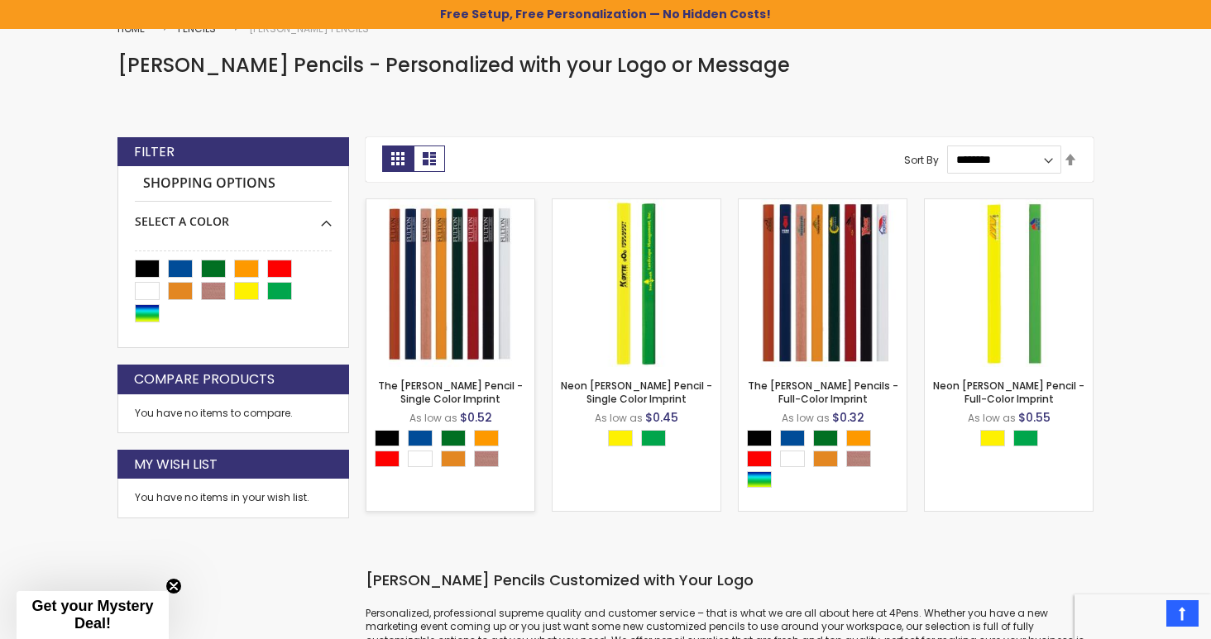
scroll to position [238, 0]
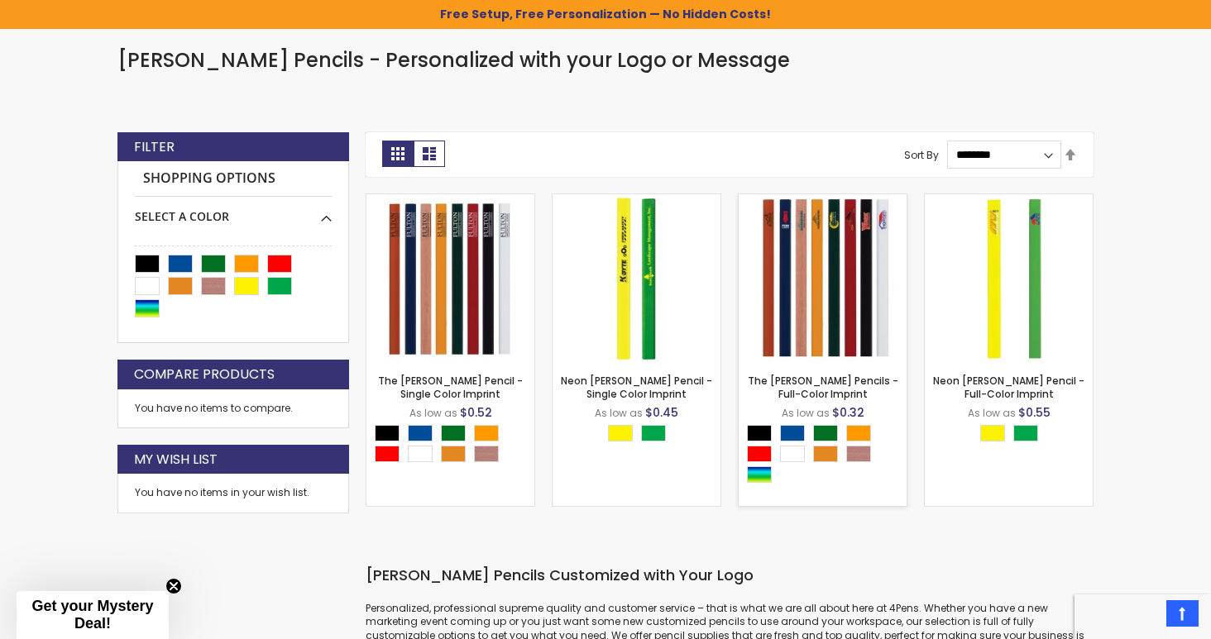
click at [817, 260] on img at bounding box center [823, 278] width 168 height 168
click at [440, 384] on link "The [PERSON_NAME] Pencil - Single Color Imprint" at bounding box center [450, 387] width 145 height 27
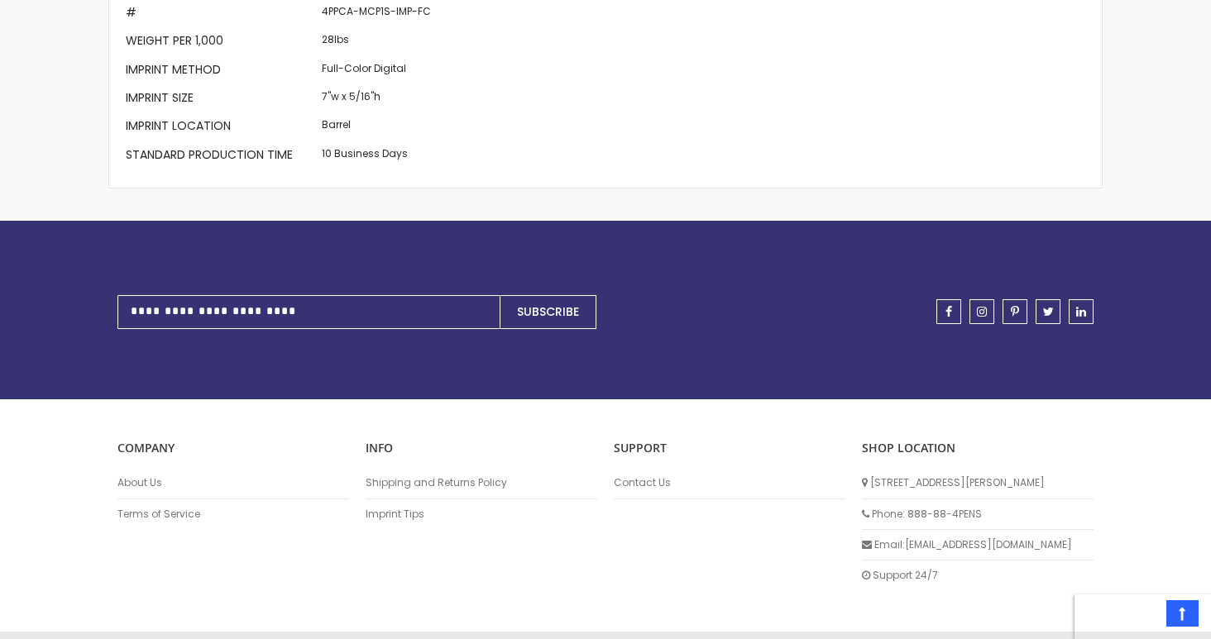
scroll to position [949, 0]
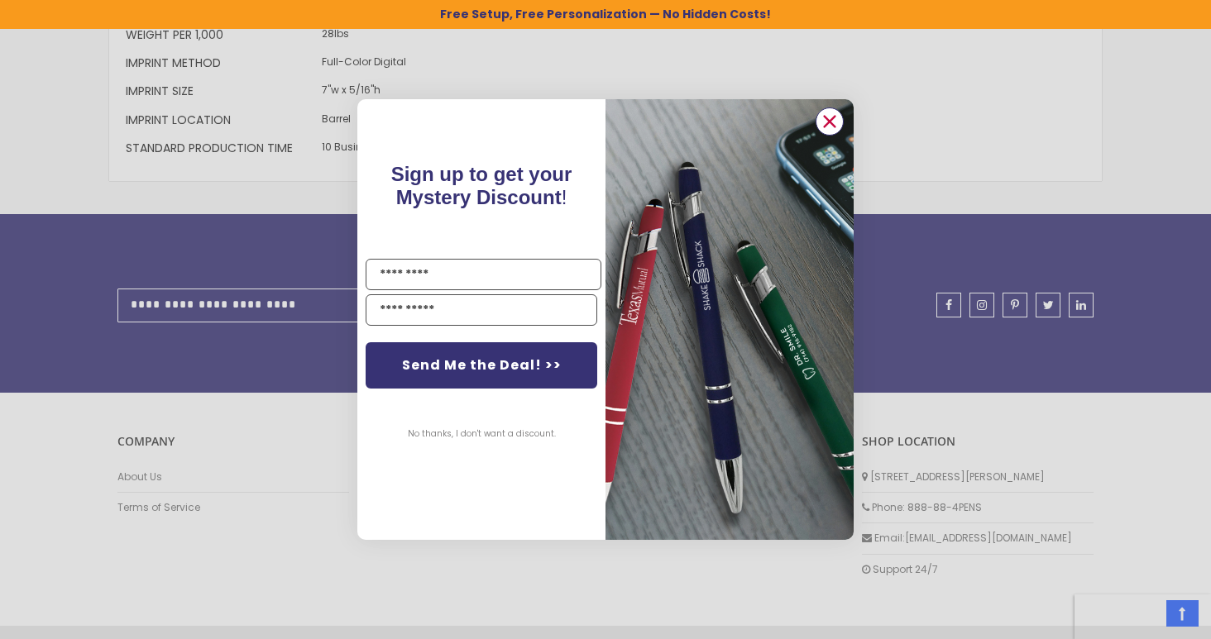
click at [829, 122] on icon "Close dialog" at bounding box center [830, 121] width 11 height 11
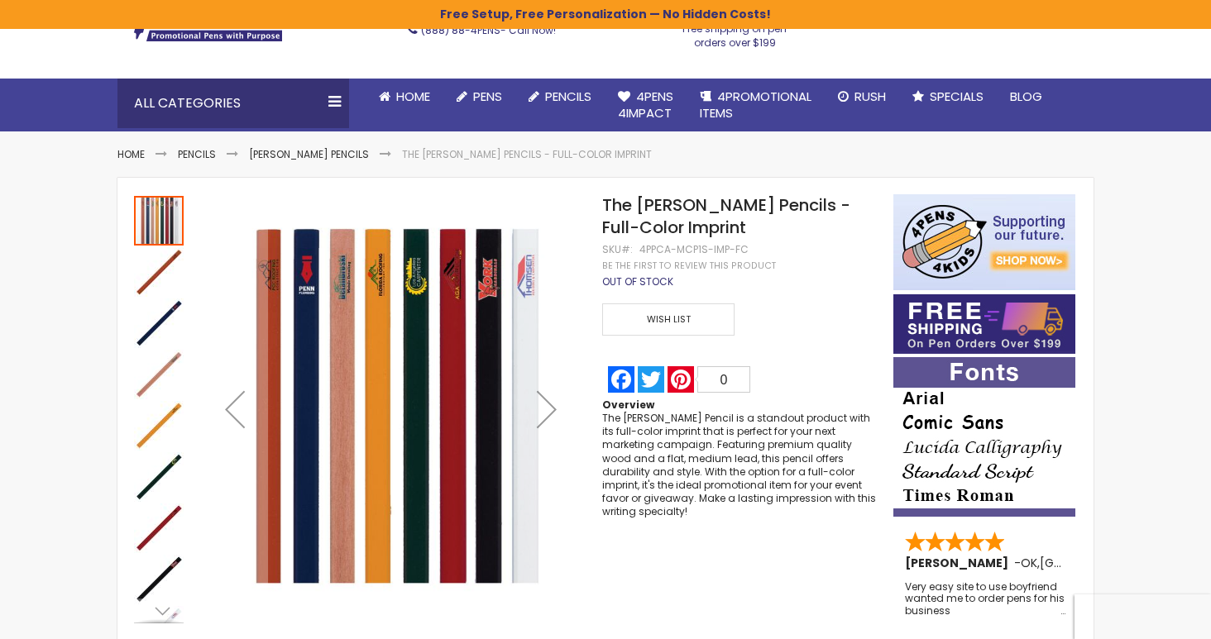
scroll to position [115, 0]
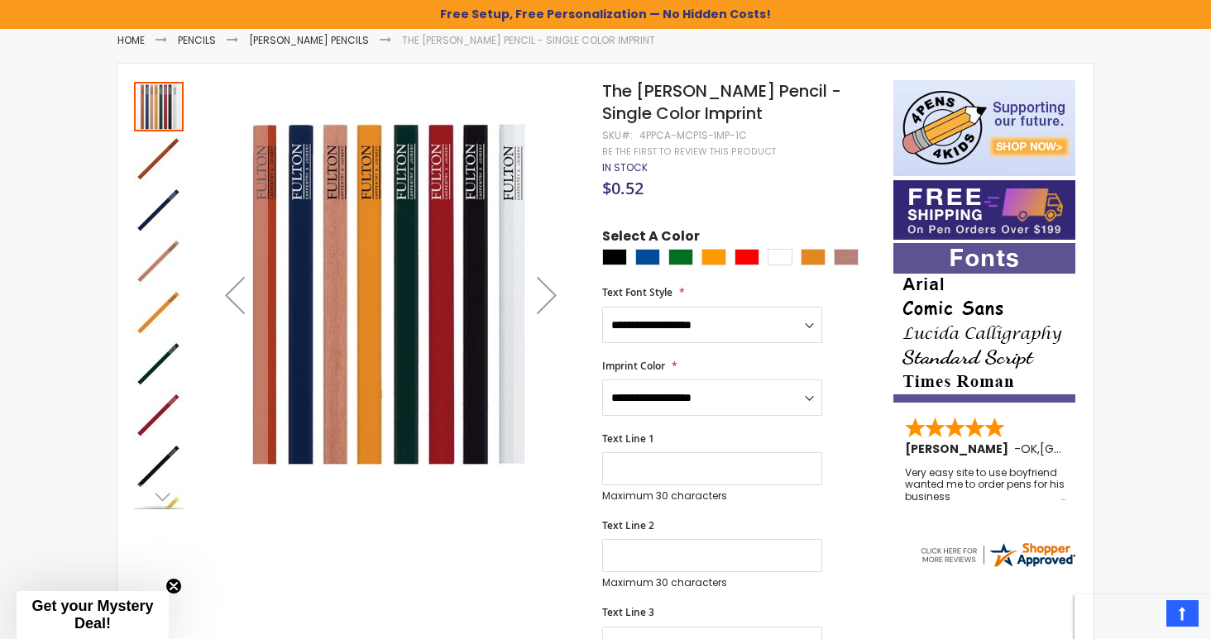
scroll to position [220, 0]
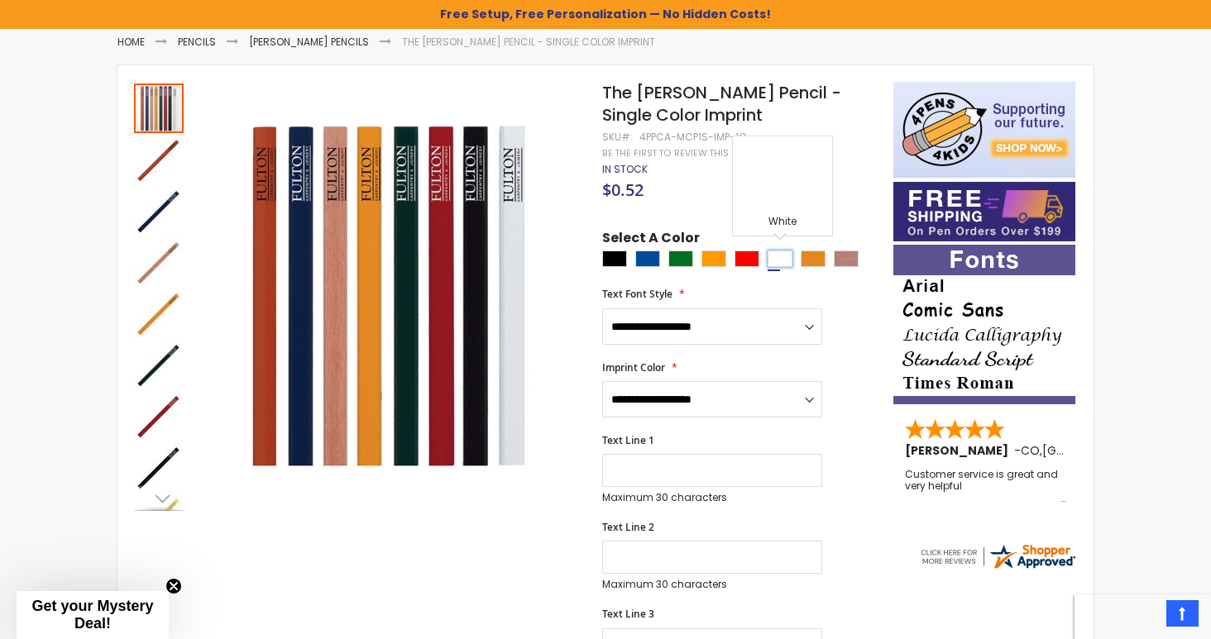
click at [785, 256] on div "White" at bounding box center [779, 259] width 25 height 17
type input "****"
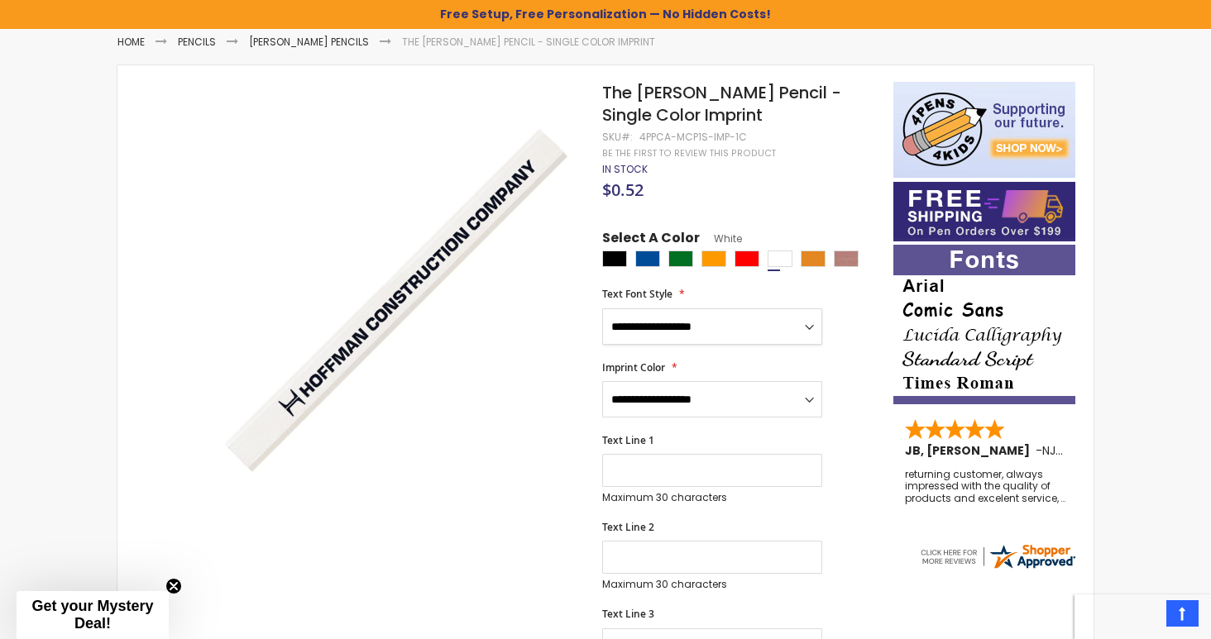
select select "****"
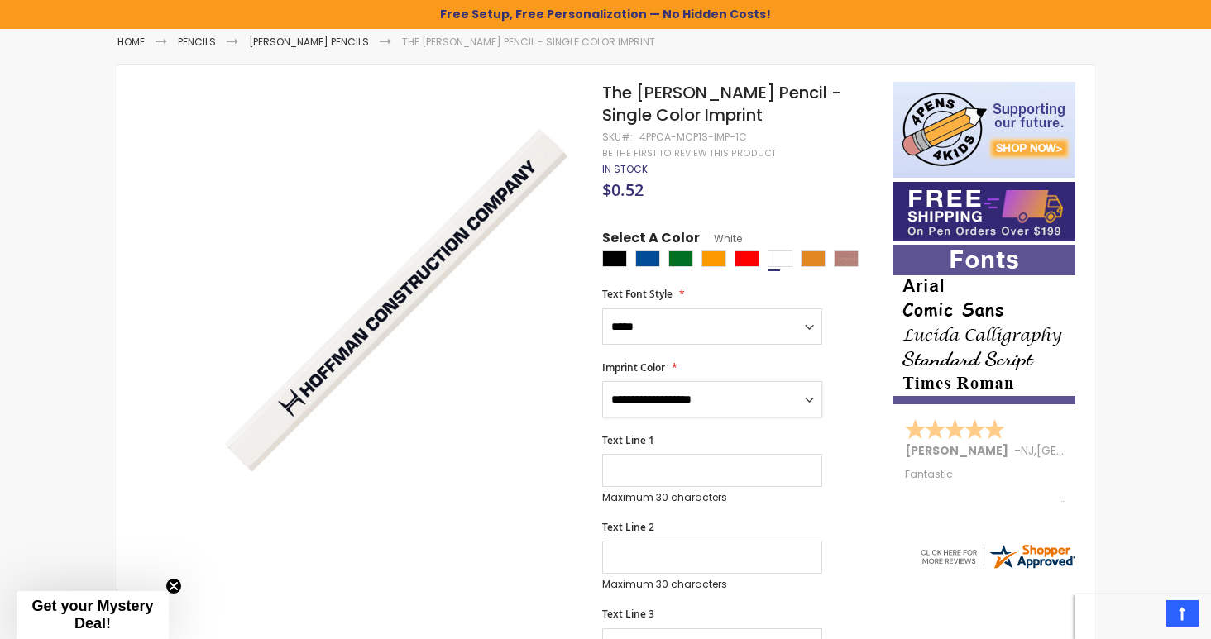
select select "****"
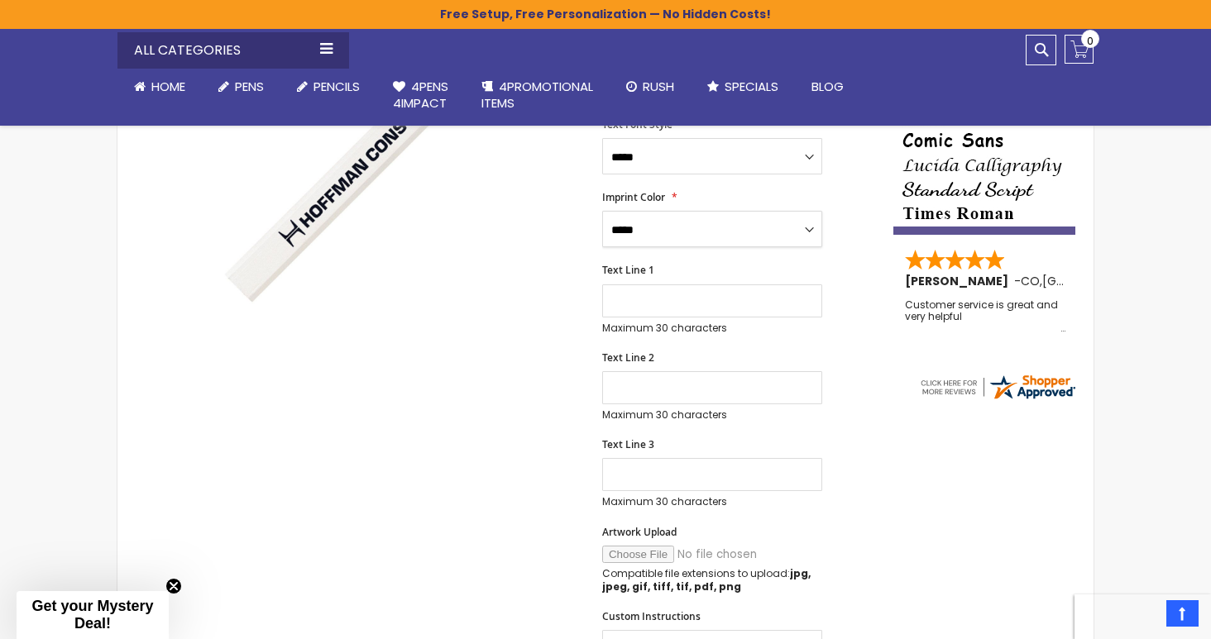
scroll to position [395, 0]
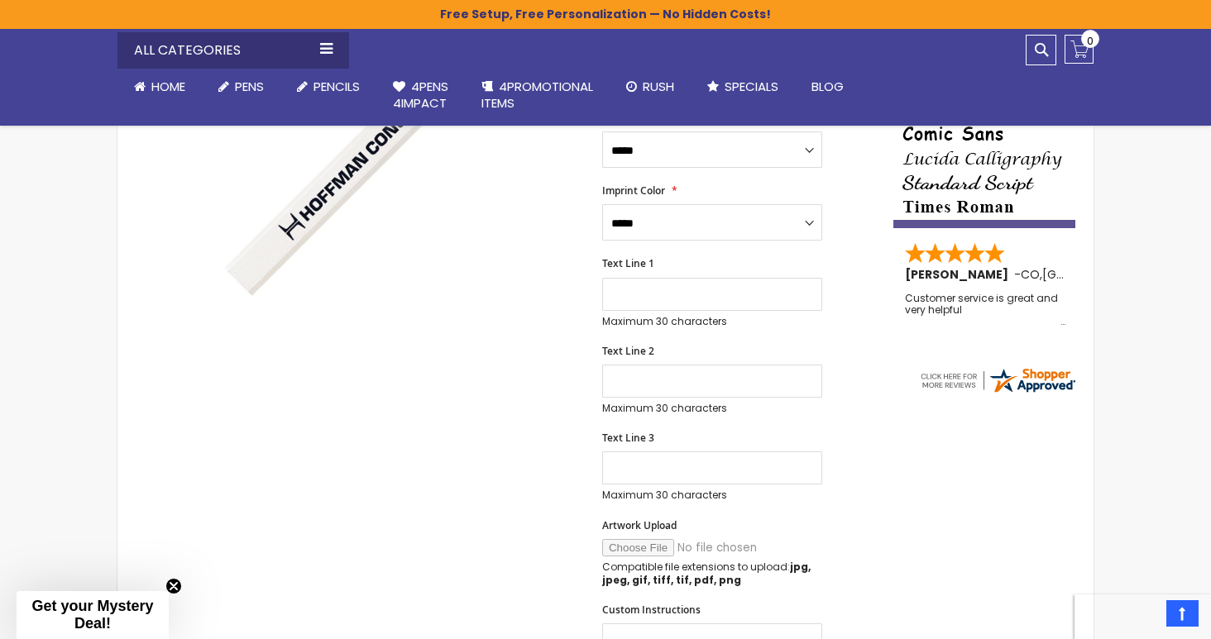
click at [650, 543] on input "Artwork Upload" at bounding box center [714, 547] width 225 height 17
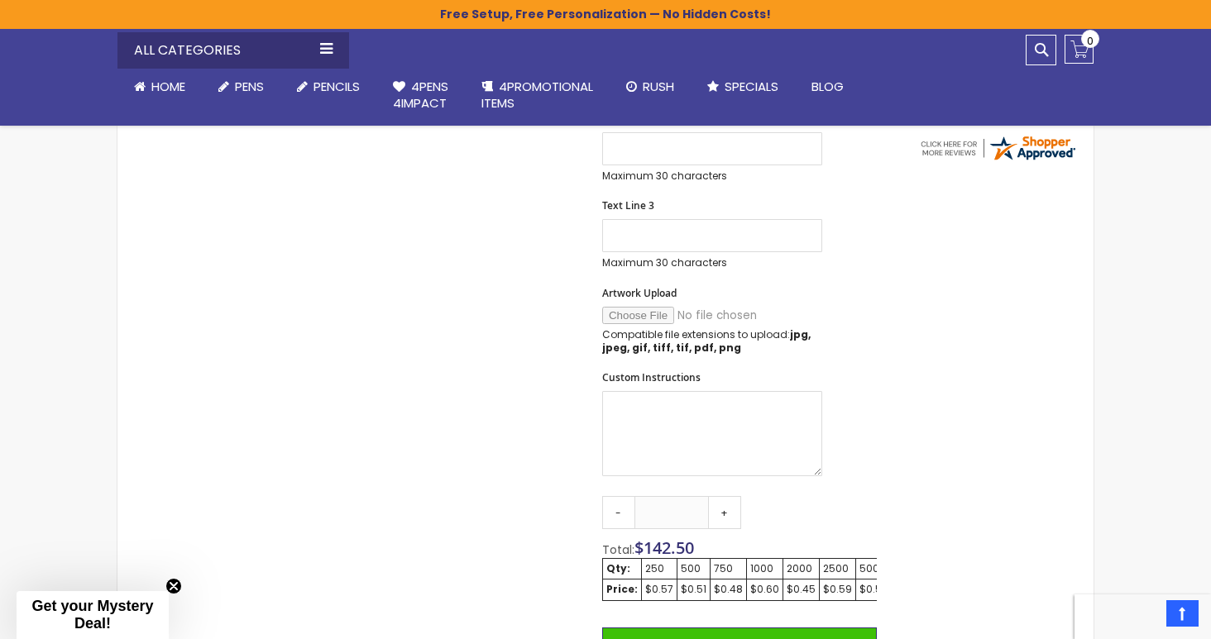
scroll to position [627, 0]
click at [619, 309] on input "Artwork Upload" at bounding box center [714, 316] width 225 height 17
type input "**********"
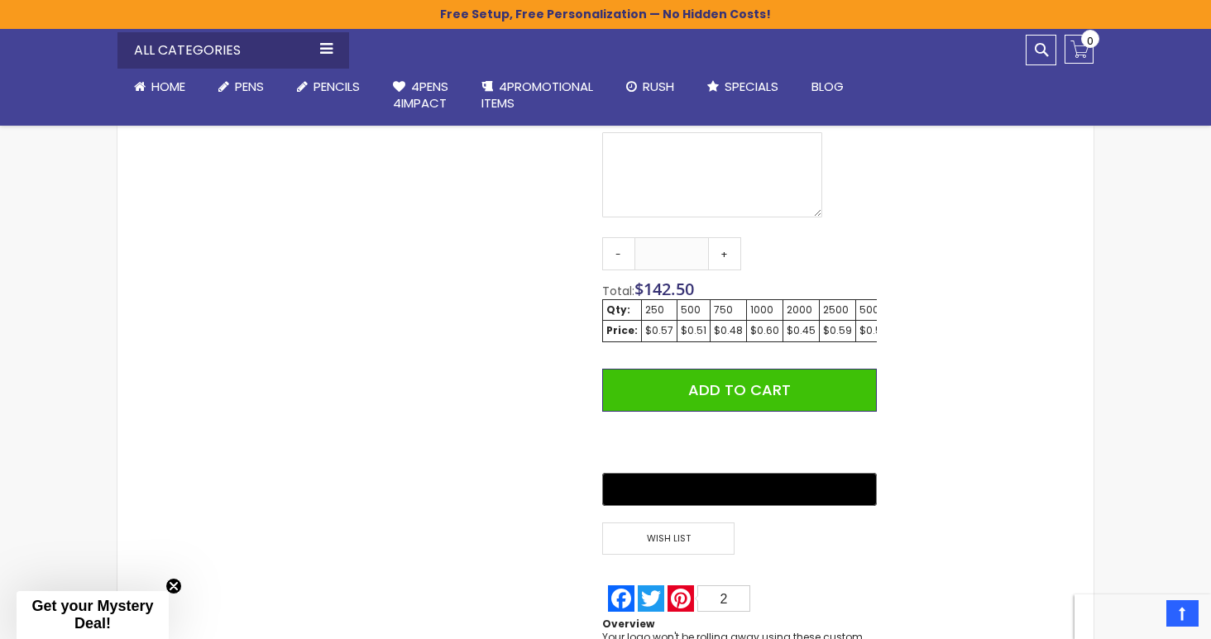
scroll to position [886, 0]
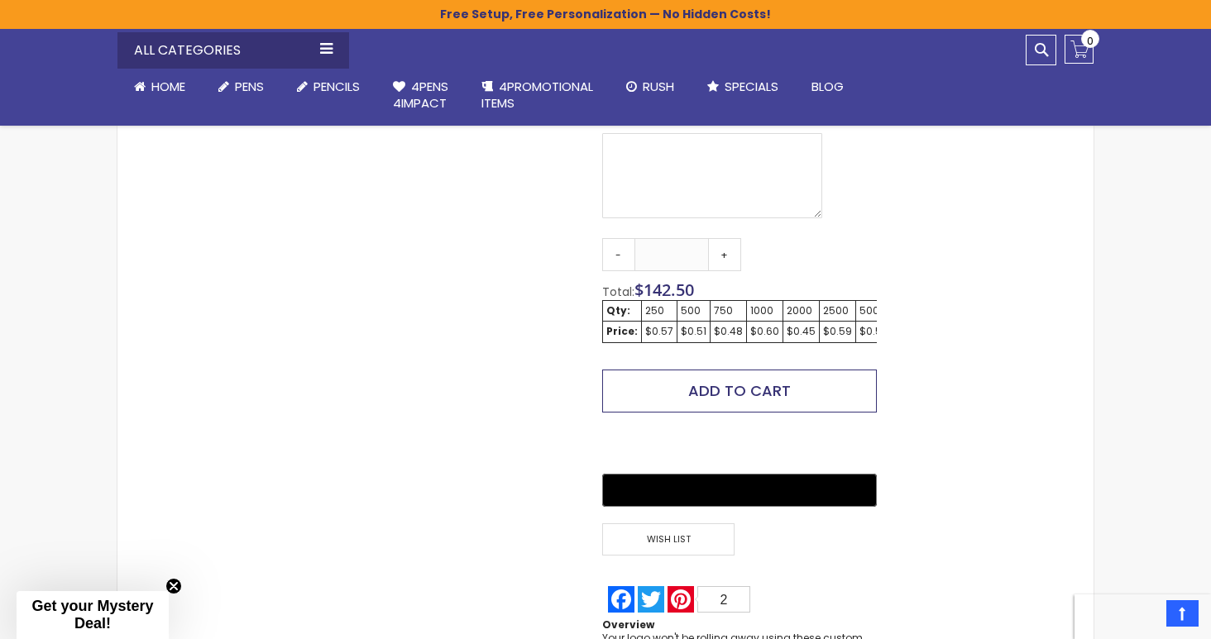
click at [782, 384] on span "Add to Cart" at bounding box center [739, 390] width 103 height 21
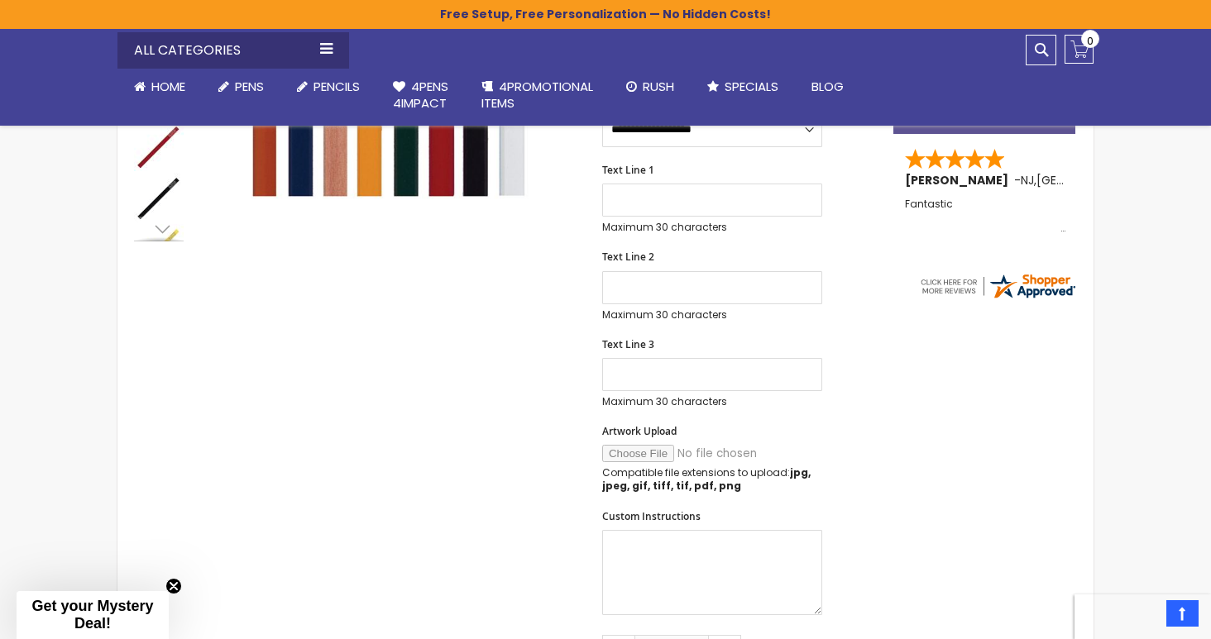
scroll to position [531, 0]
click at [643, 450] on input "Artwork Upload" at bounding box center [714, 453] width 225 height 17
type input "**********"
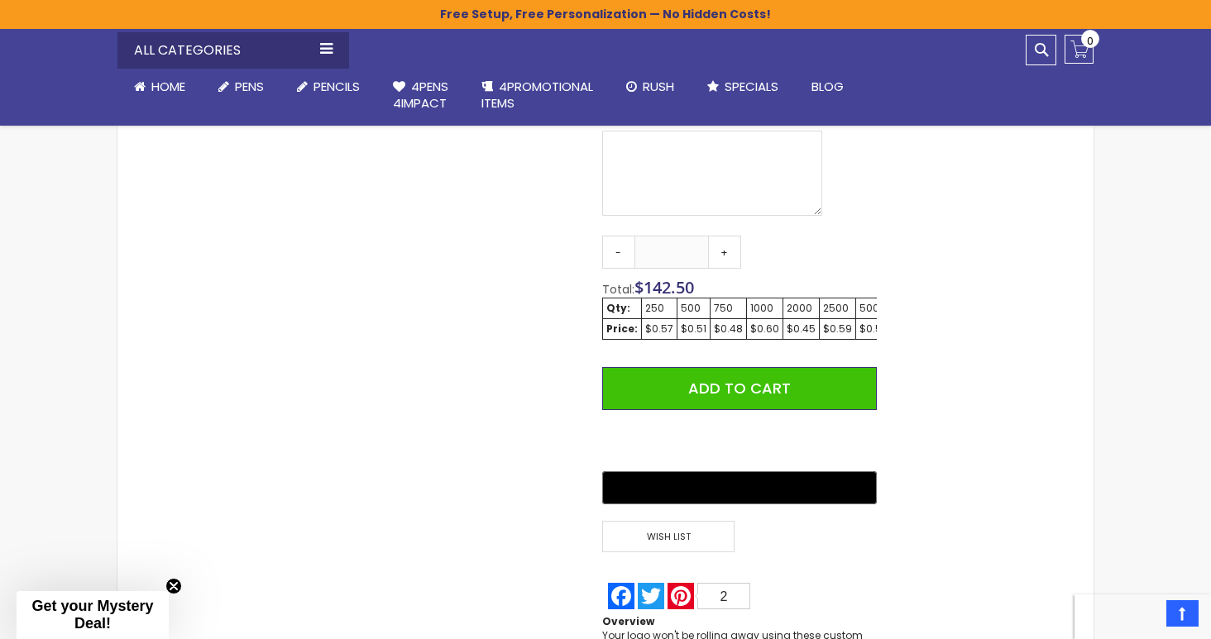
scroll to position [933, 0]
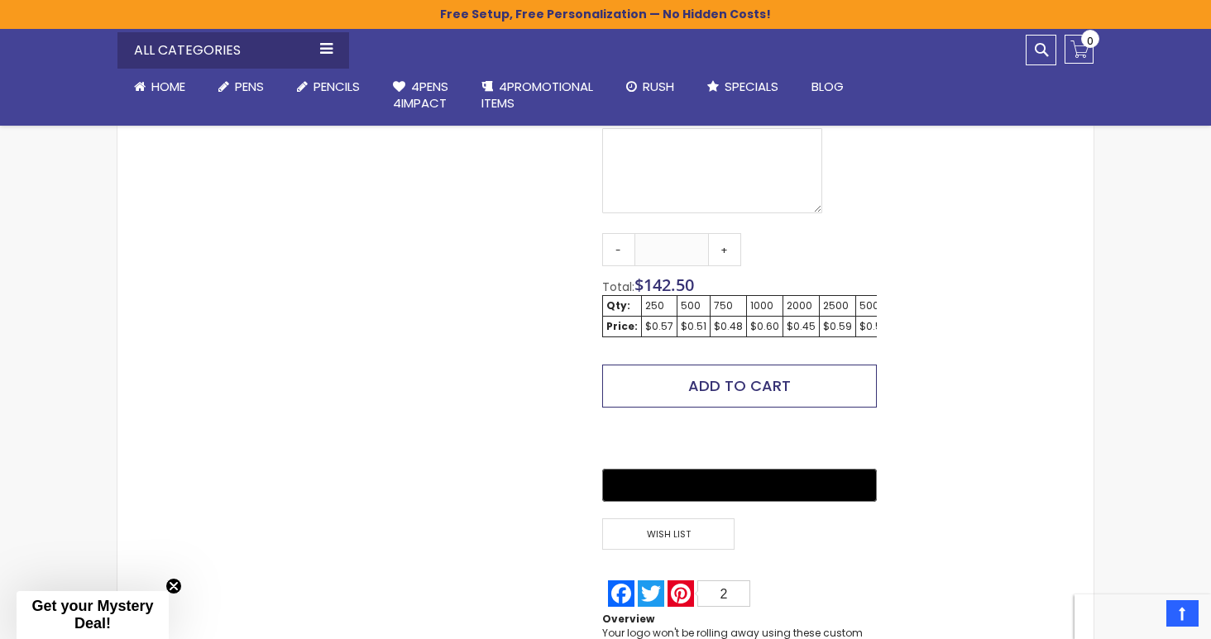
click at [811, 380] on button "Add to Cart" at bounding box center [739, 386] width 275 height 43
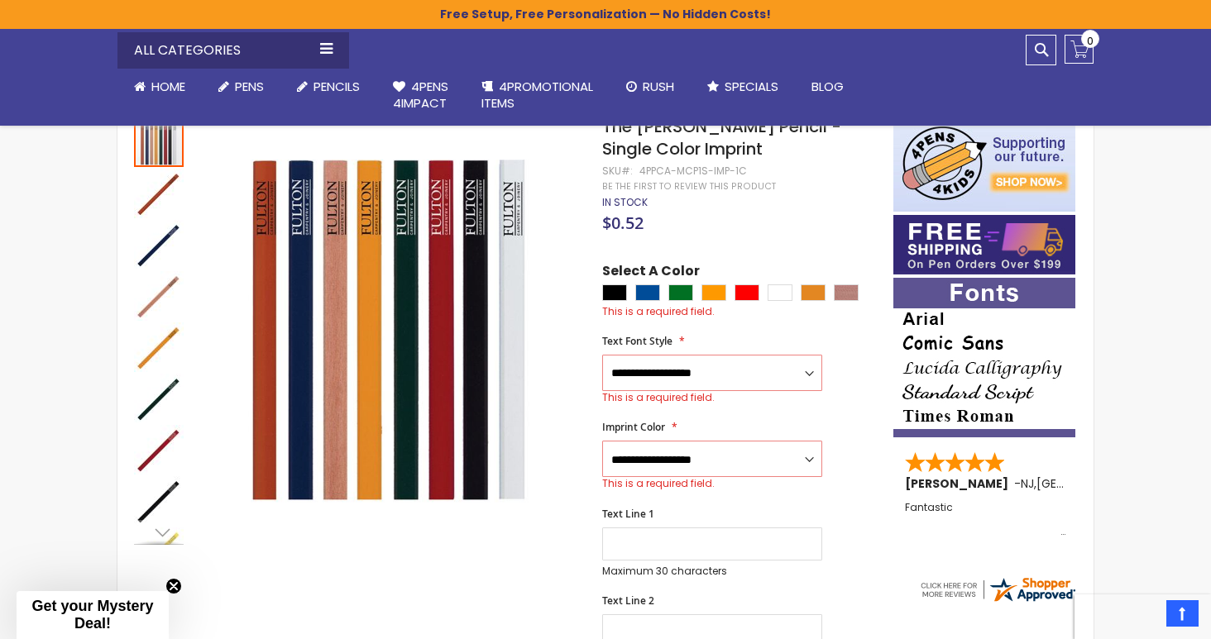
scroll to position [168, 0]
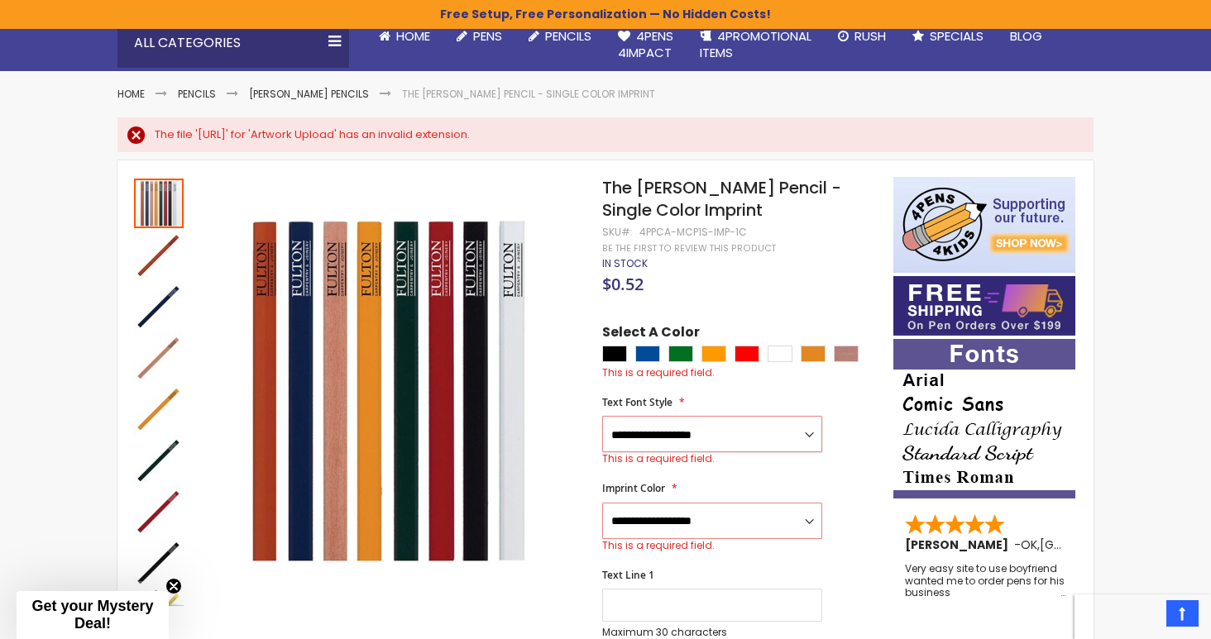
select select "****"
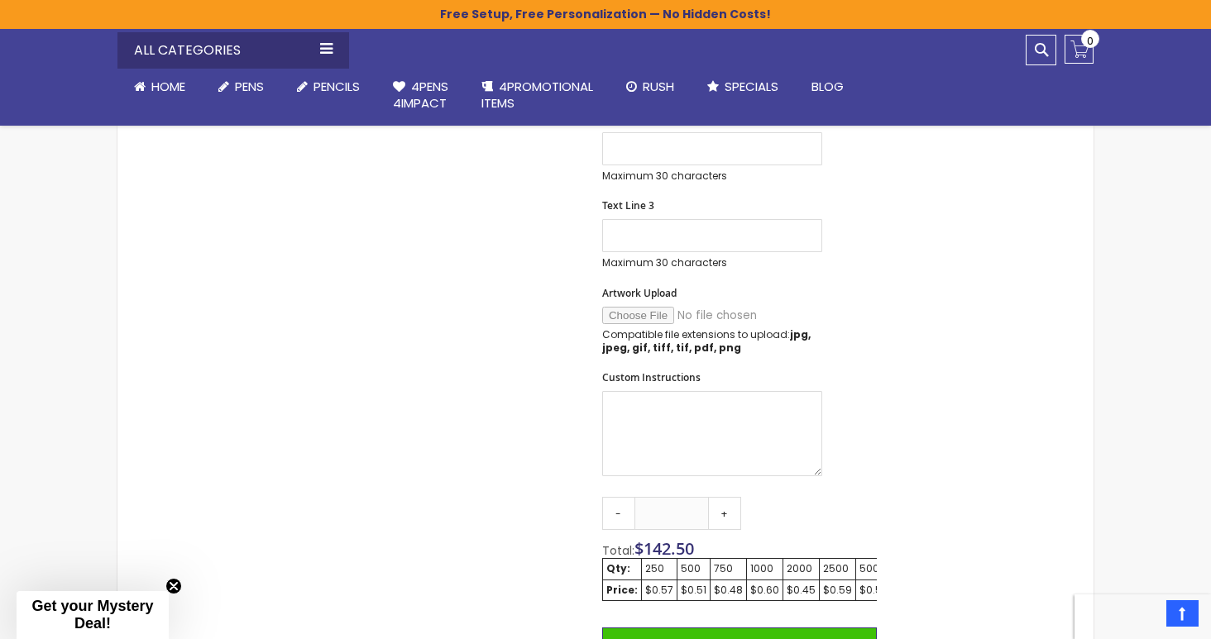
scroll to position [783, 0]
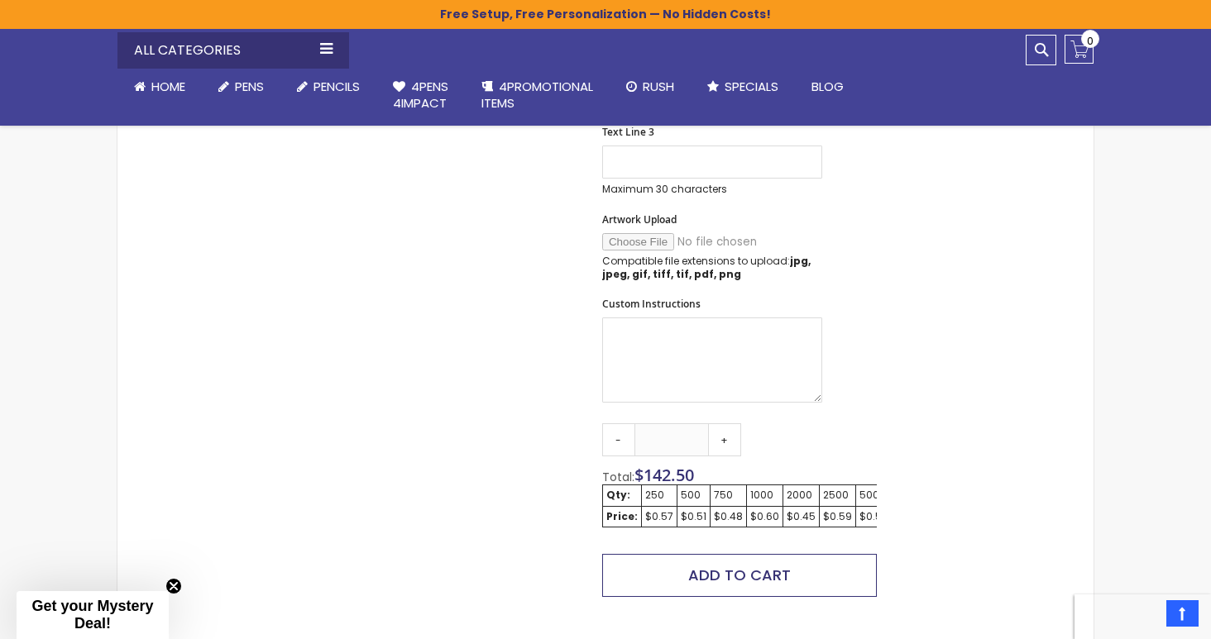
click at [718, 565] on span "Add to Cart" at bounding box center [739, 575] width 103 height 21
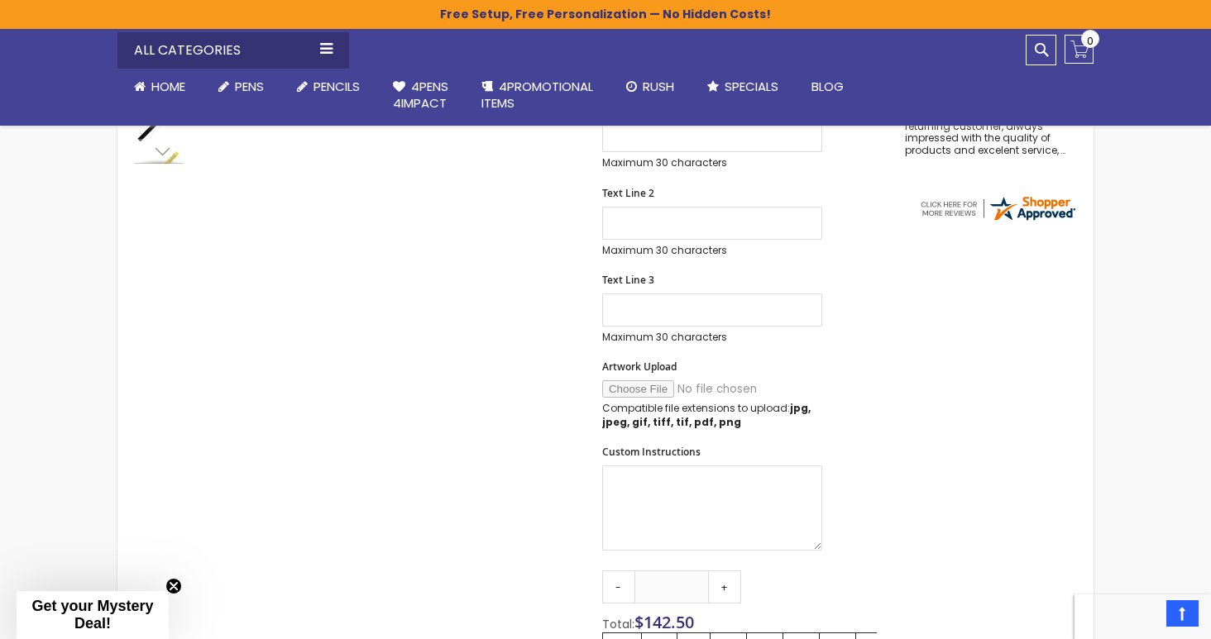
scroll to position [610, 0]
click at [642, 382] on input "Artwork Upload" at bounding box center [714, 387] width 225 height 17
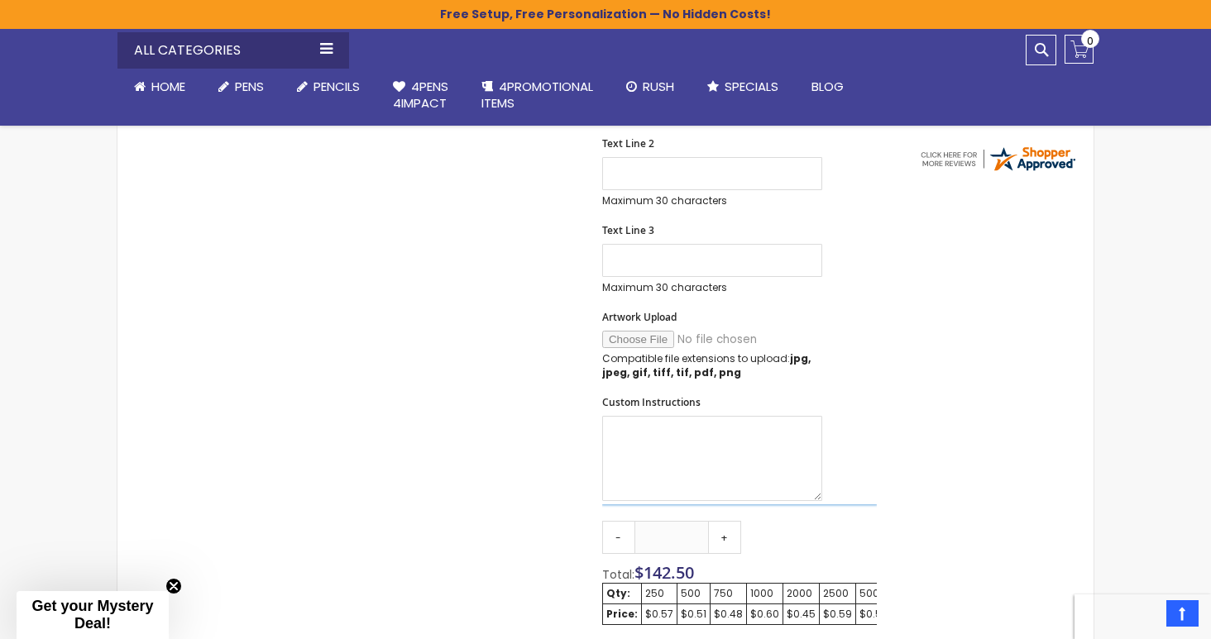
scroll to position [659, 0]
click at [710, 333] on input "Artwork Upload" at bounding box center [714, 338] width 225 height 17
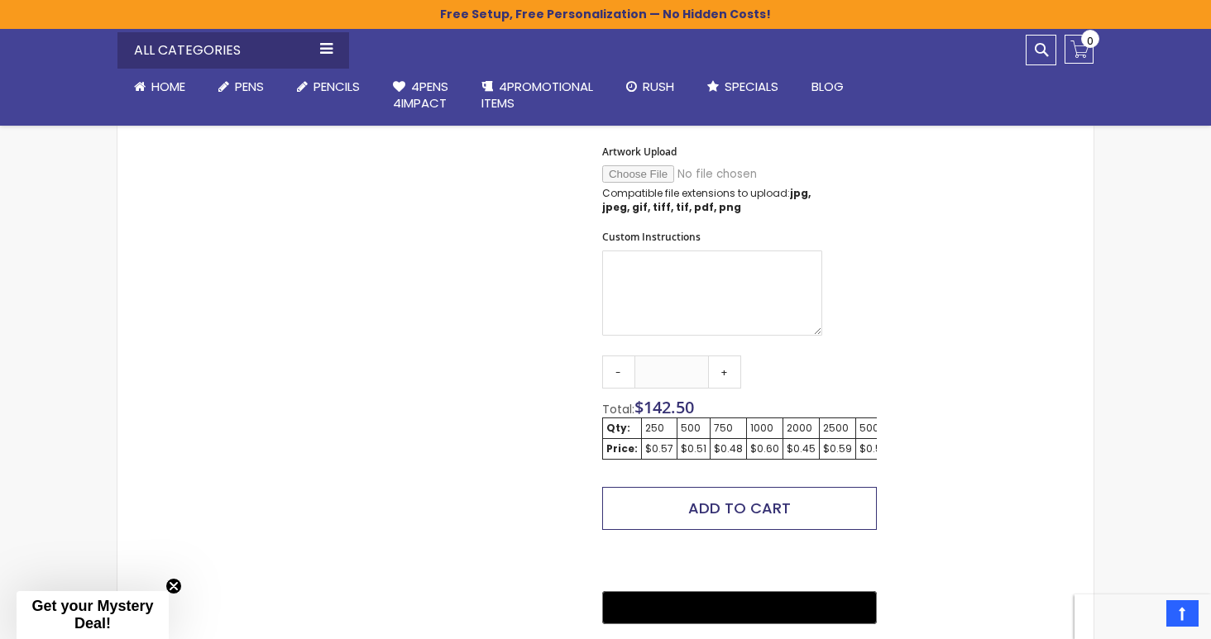
click at [788, 504] on span "Add to Cart" at bounding box center [739, 508] width 103 height 21
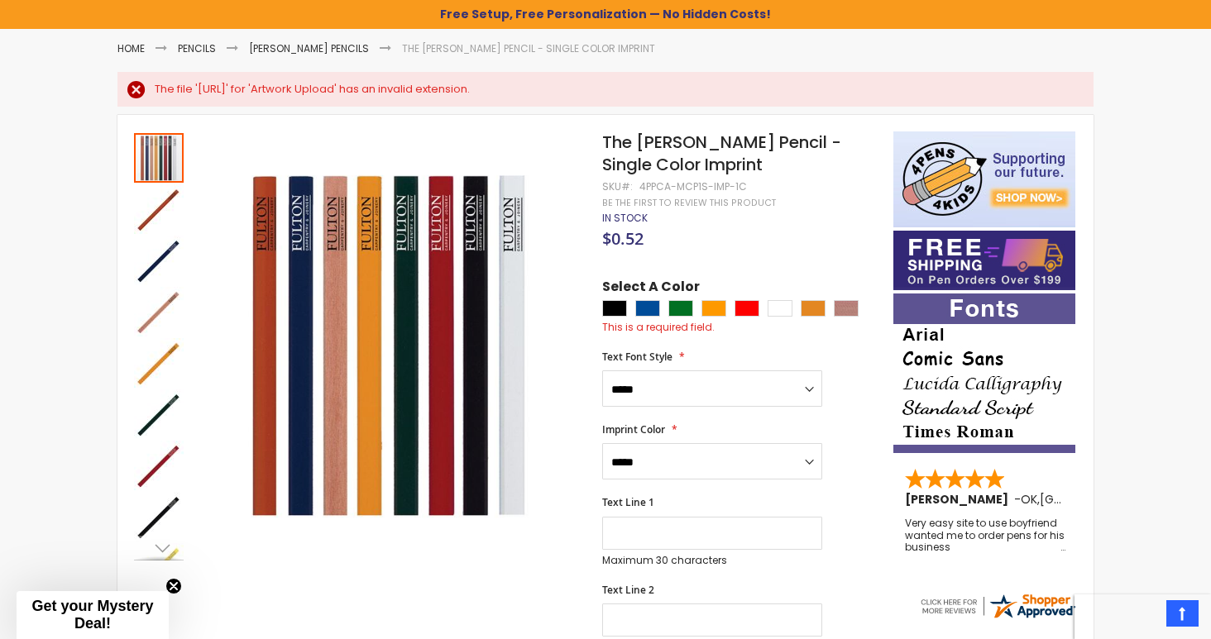
scroll to position [168, 0]
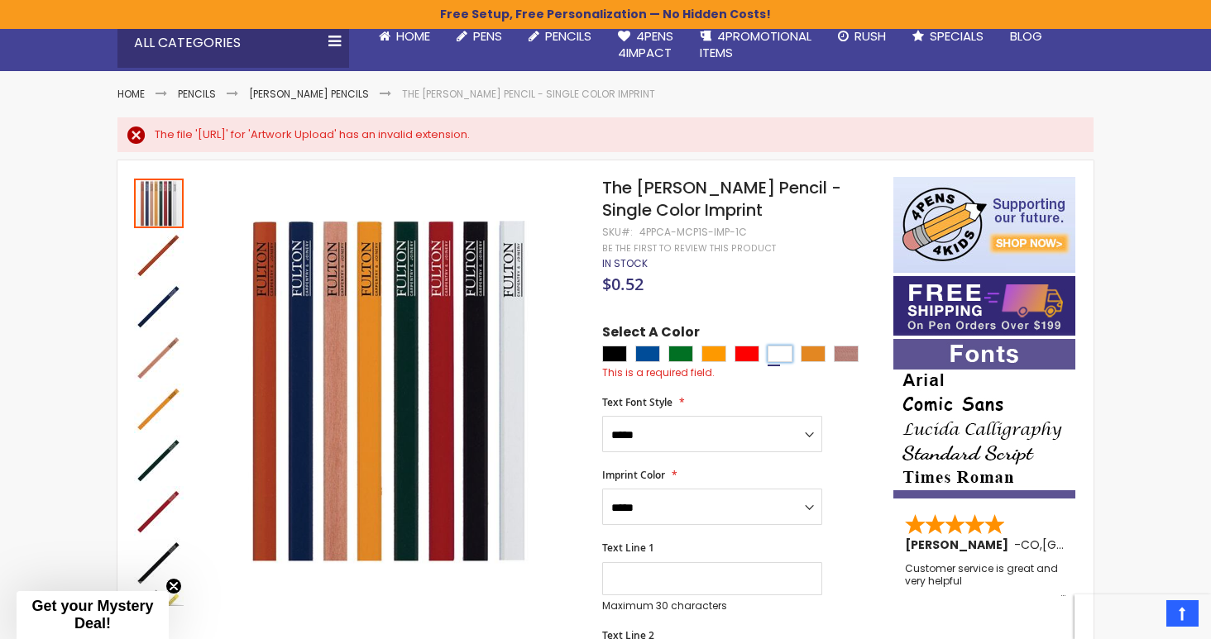
click at [777, 349] on div "White" at bounding box center [779, 354] width 25 height 17
type input "****"
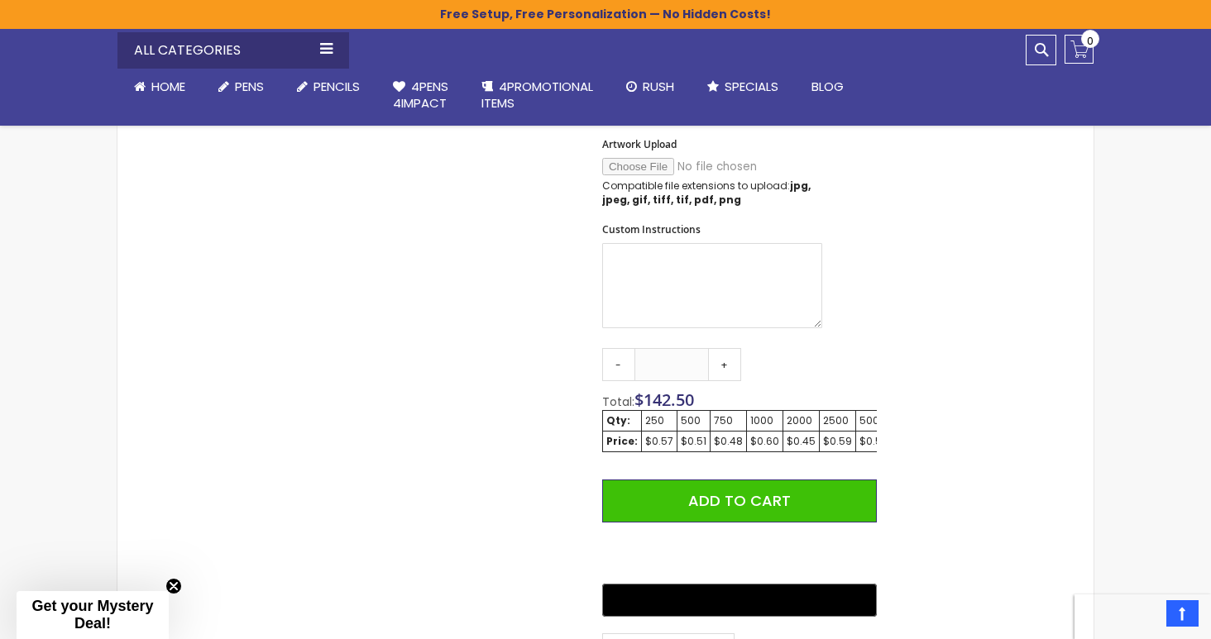
scroll to position [829, 0]
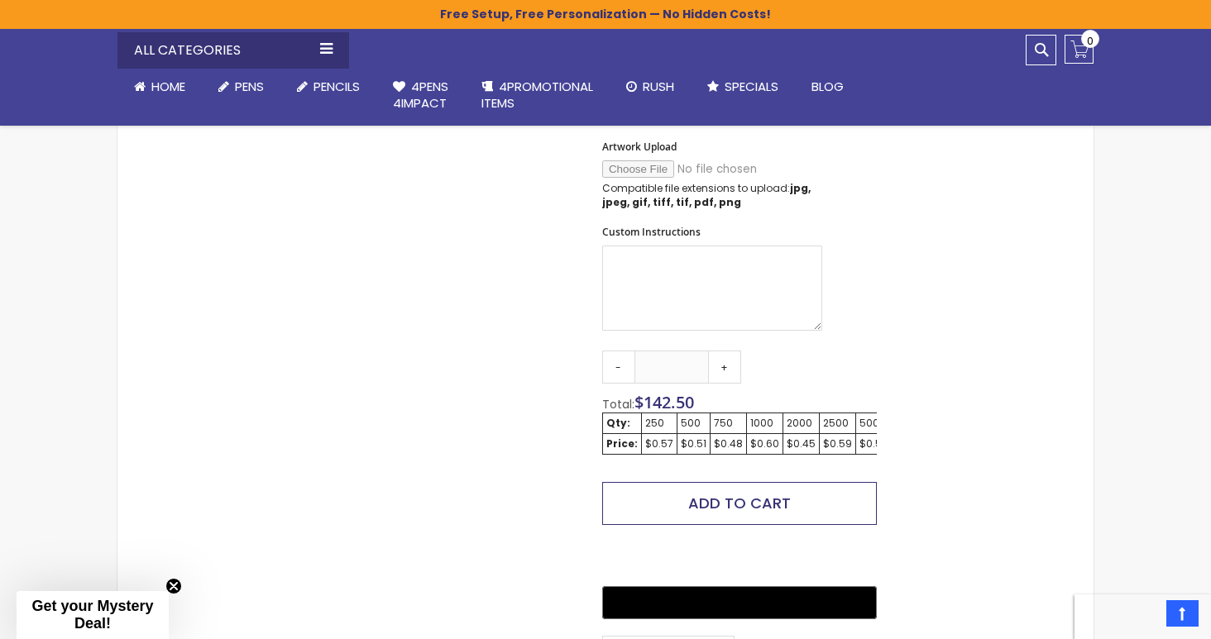
click at [789, 487] on button "Add to Cart" at bounding box center [739, 503] width 275 height 43
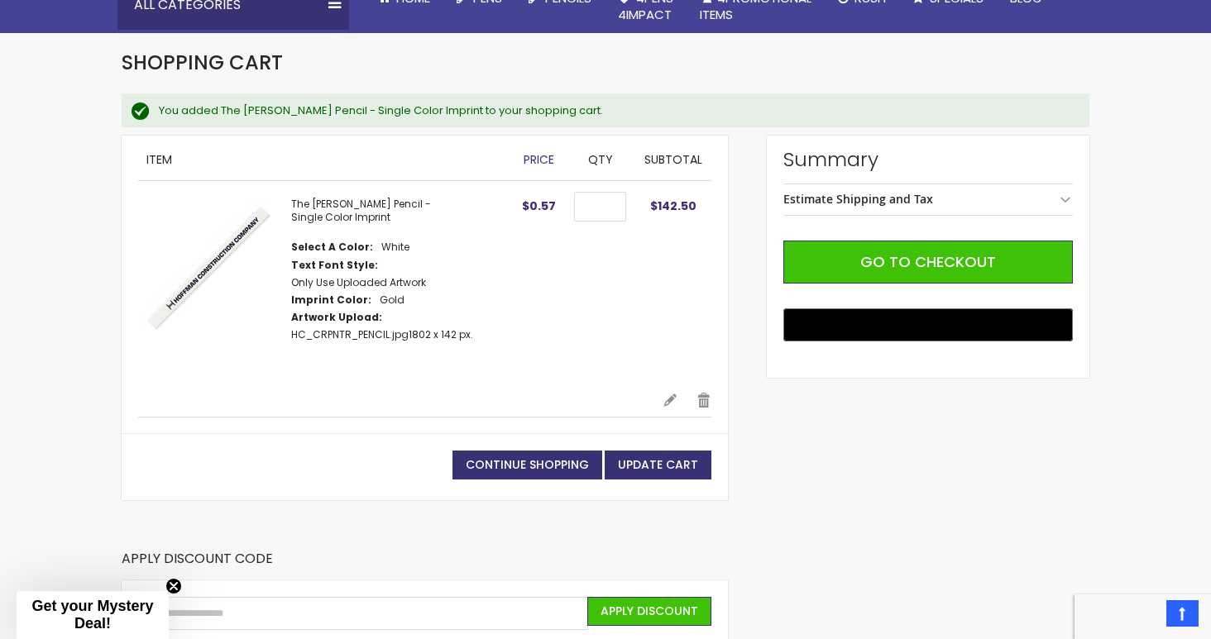
scroll to position [208, 0]
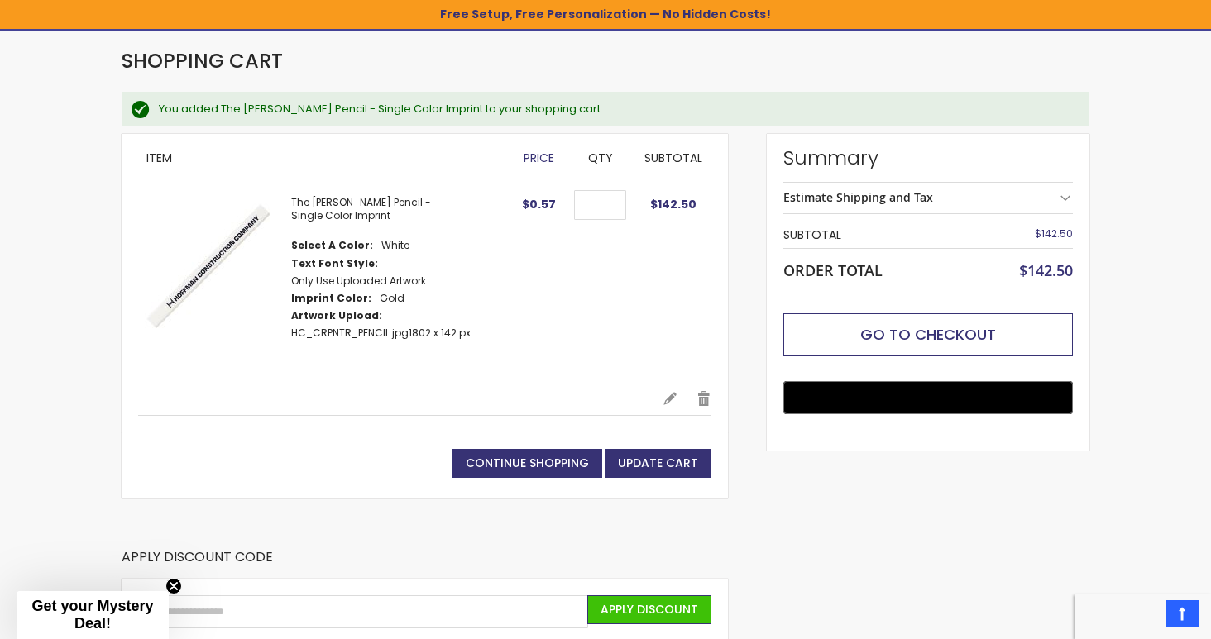
click at [806, 336] on button "Go to Checkout" at bounding box center [927, 334] width 289 height 43
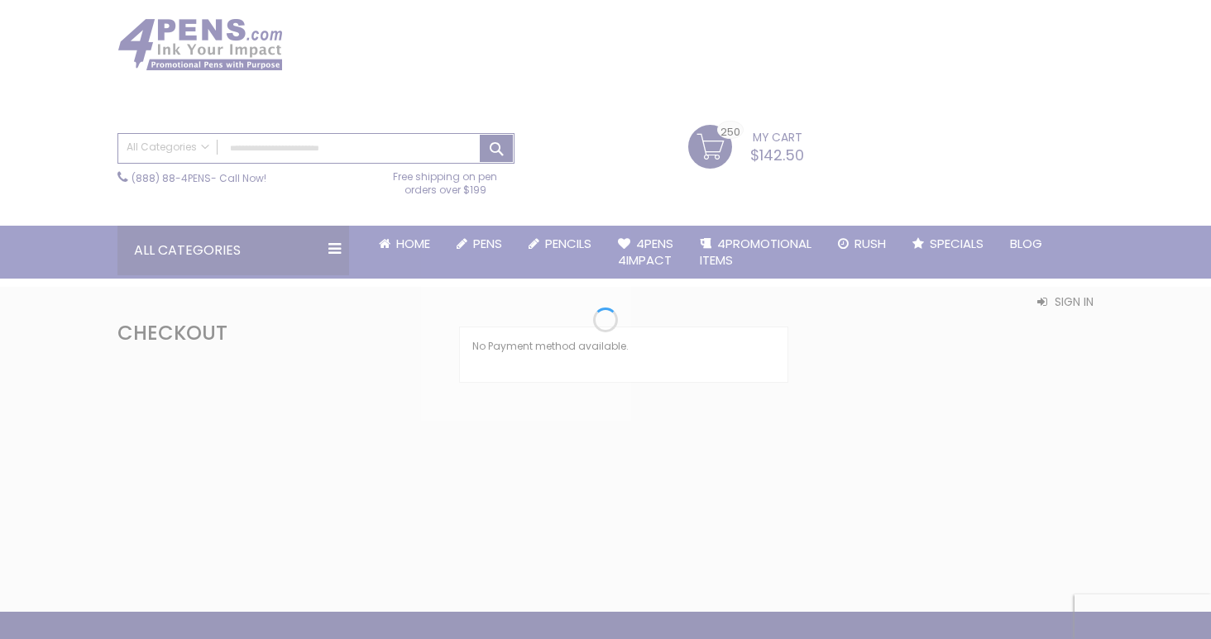
scroll to position [75, 0]
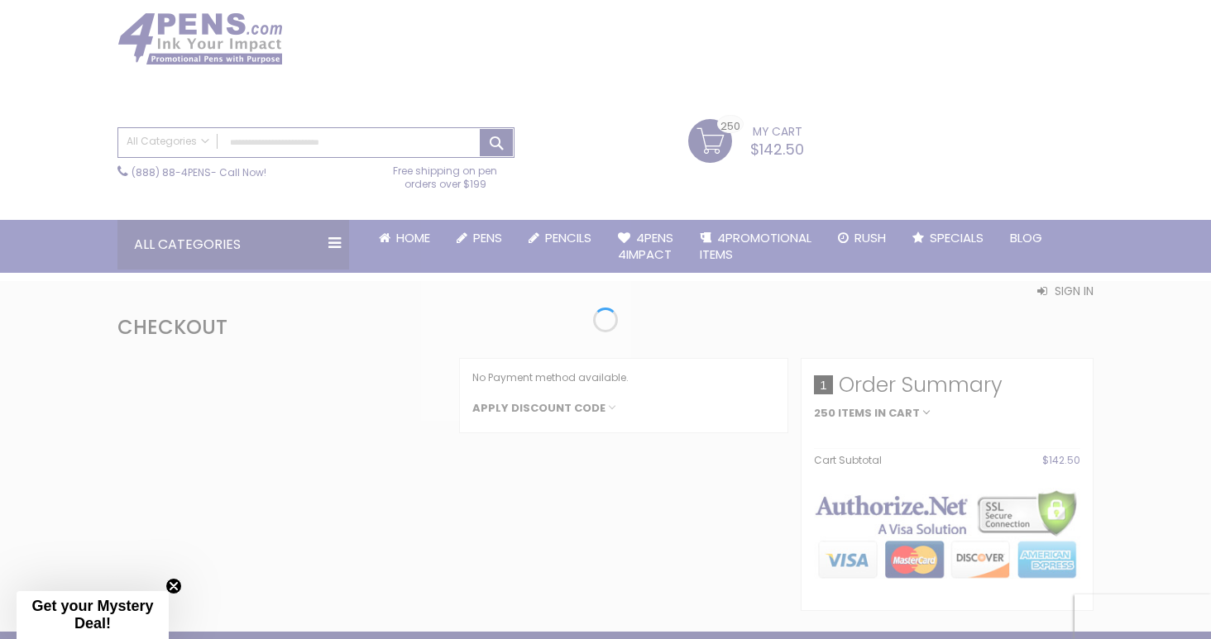
select select "*"
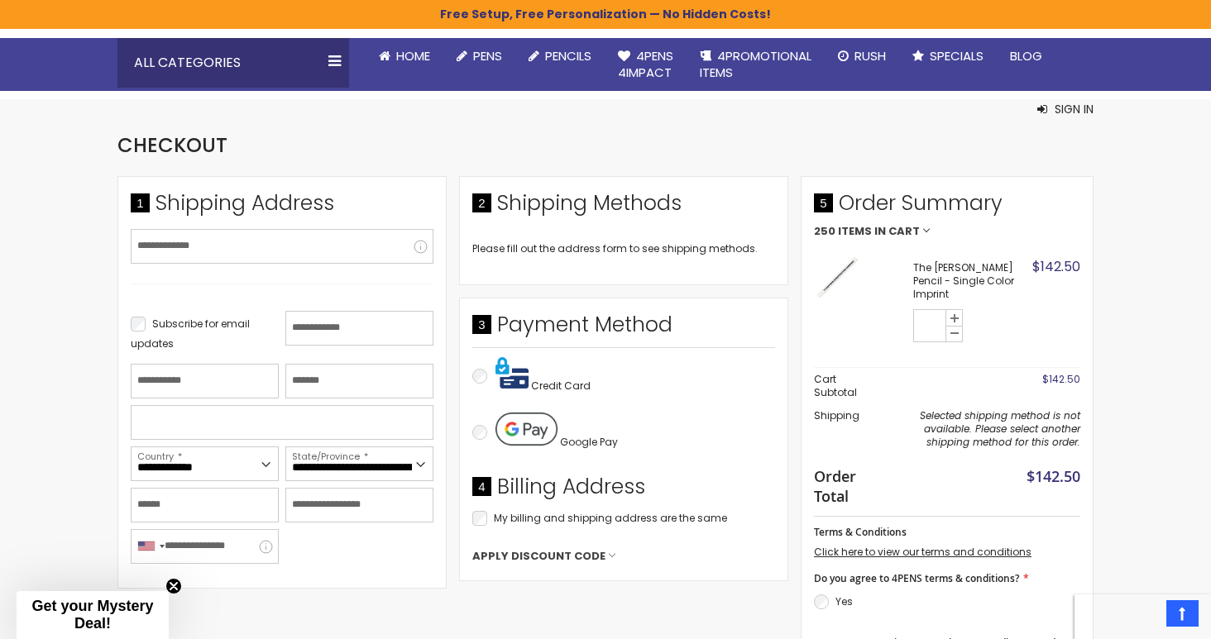
scroll to position [0, 0]
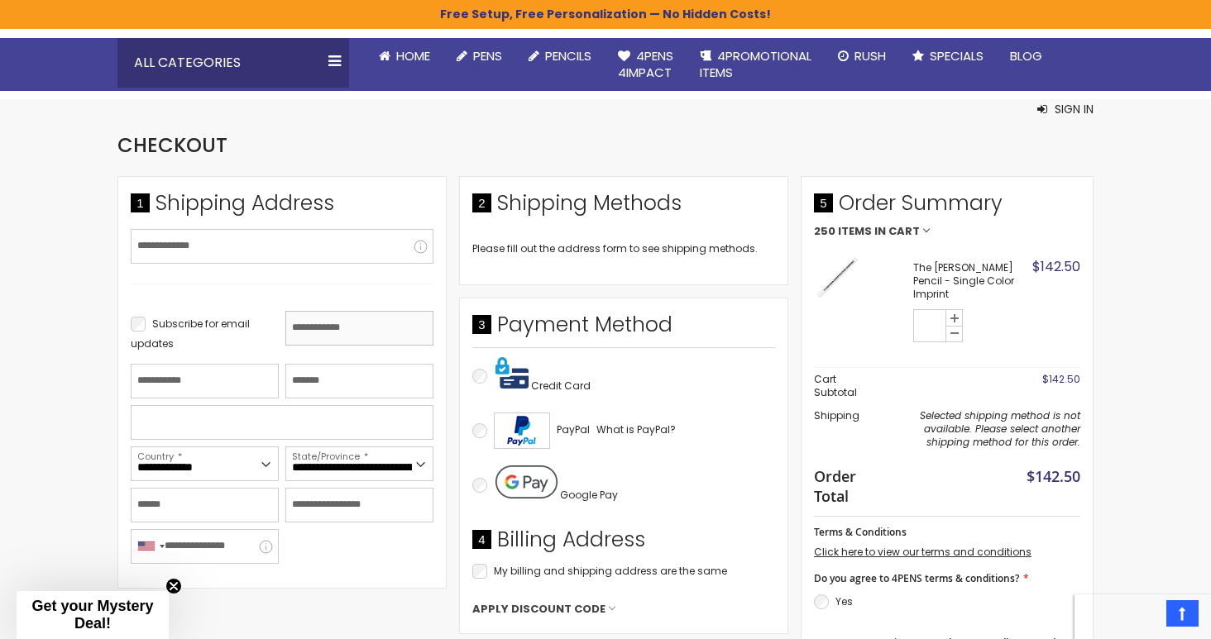
type input "*"
type input "****"
type input "*******"
type input "**********"
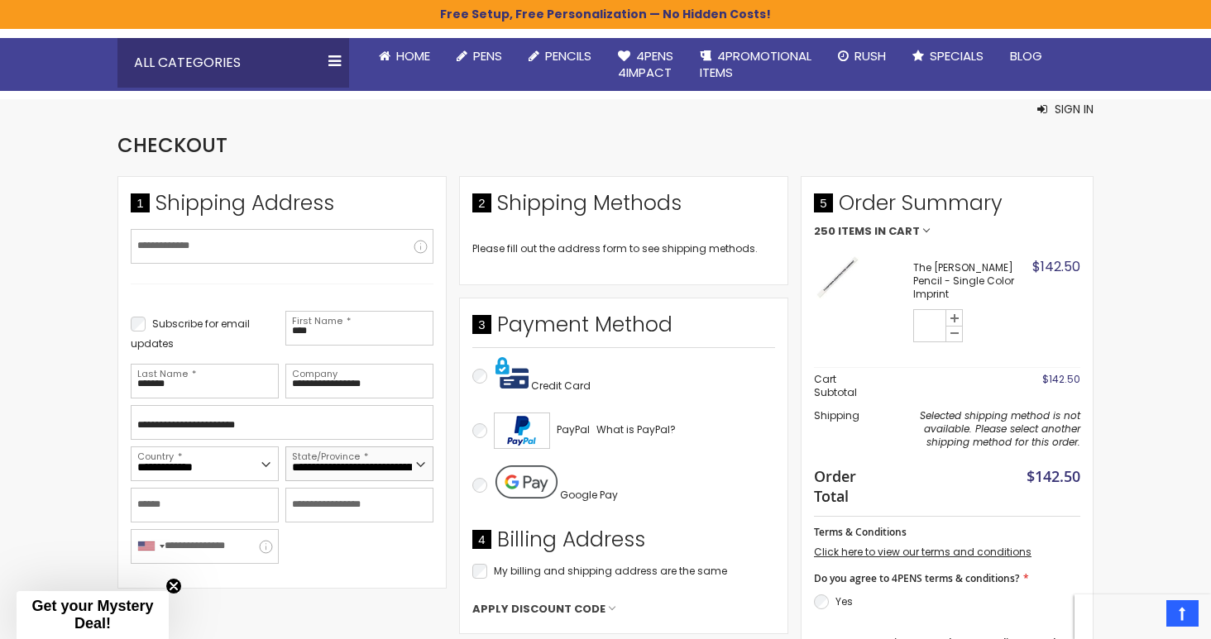
select select "**"
type input "*******"
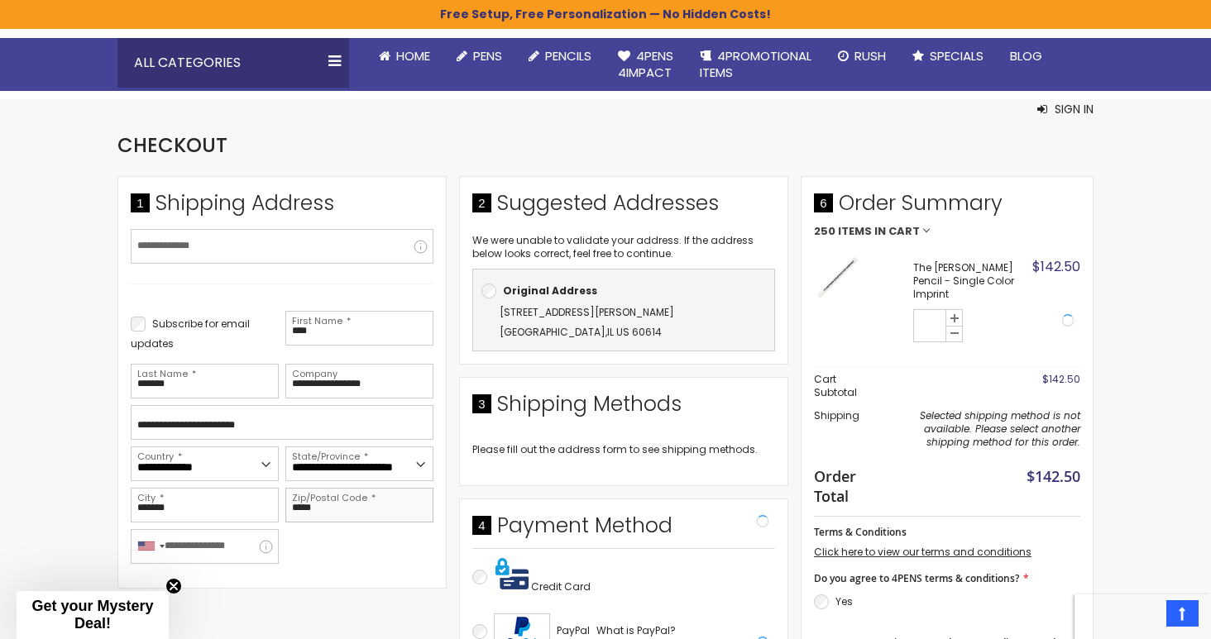
type input "*****"
click at [340, 581] on li "Shipping Address Email Address Tooltip We'll send your order confirmation here.…" at bounding box center [281, 382] width 329 height 413
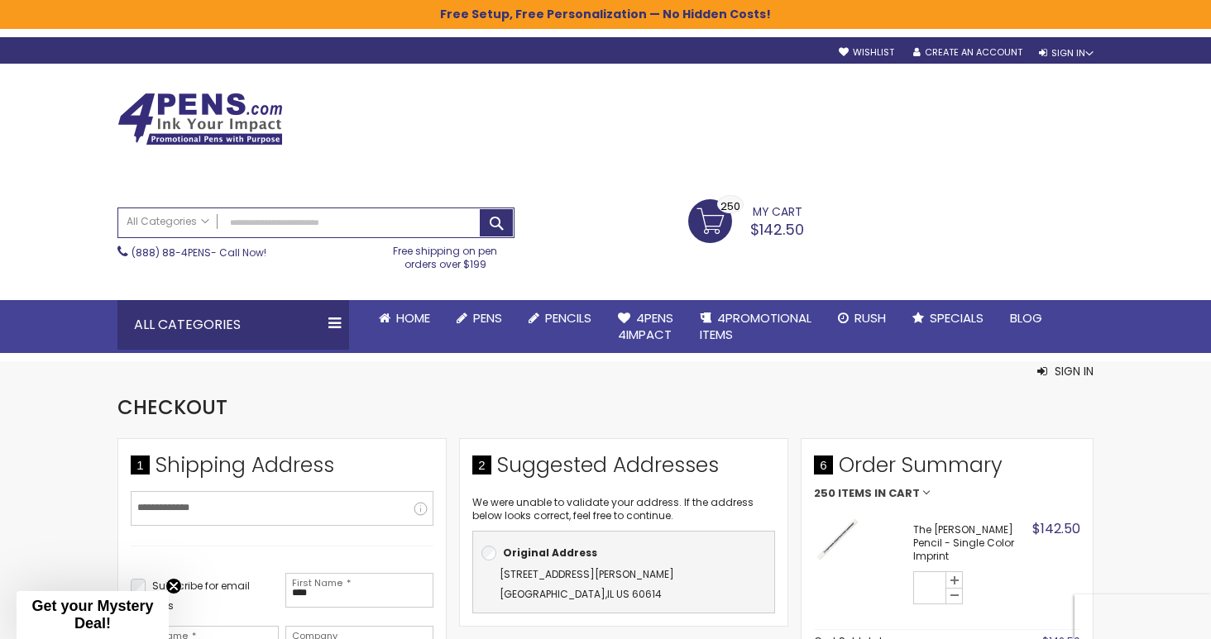
click at [663, 428] on div "Checkout Back to Store Sign In Close Sign In Email Address Password Sign In For…" at bounding box center [605, 408] width 976 height 60
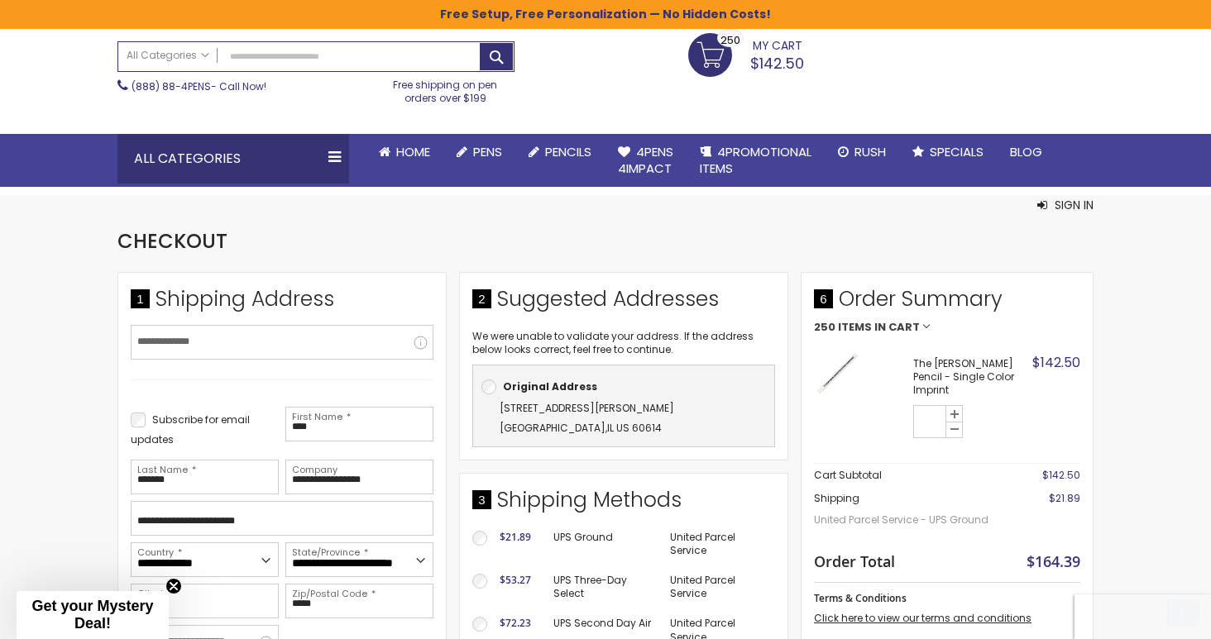
scroll to position [198, 0]
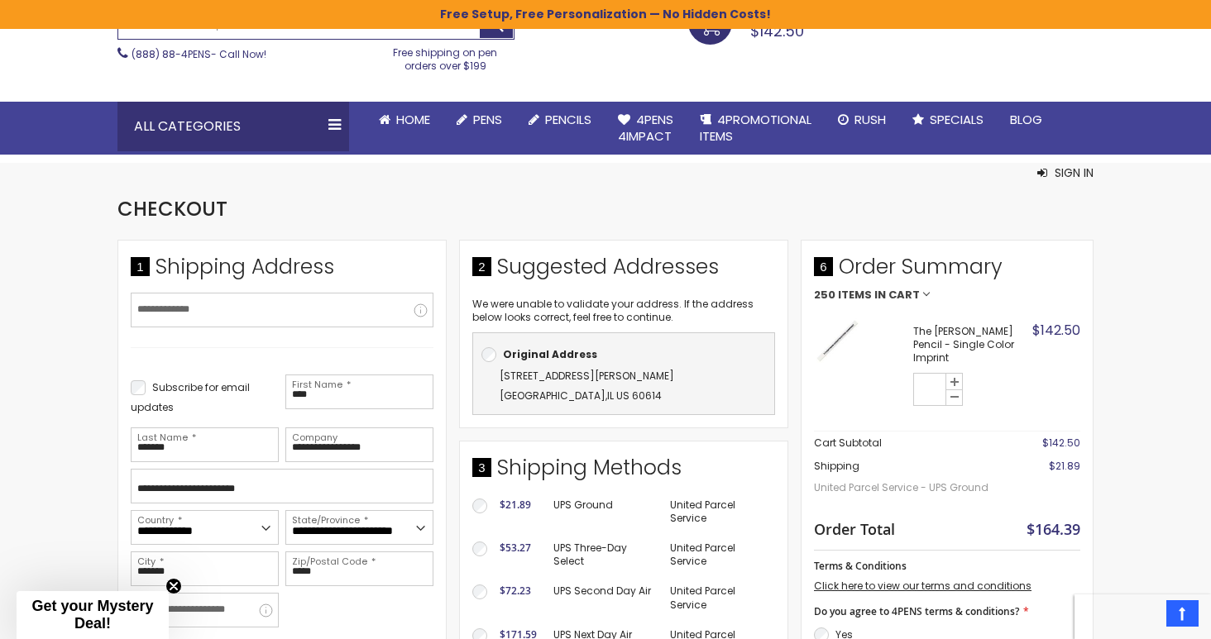
click at [839, 330] on img at bounding box center [836, 340] width 45 height 45
click at [884, 293] on span "Items in Cart" at bounding box center [879, 295] width 82 height 12
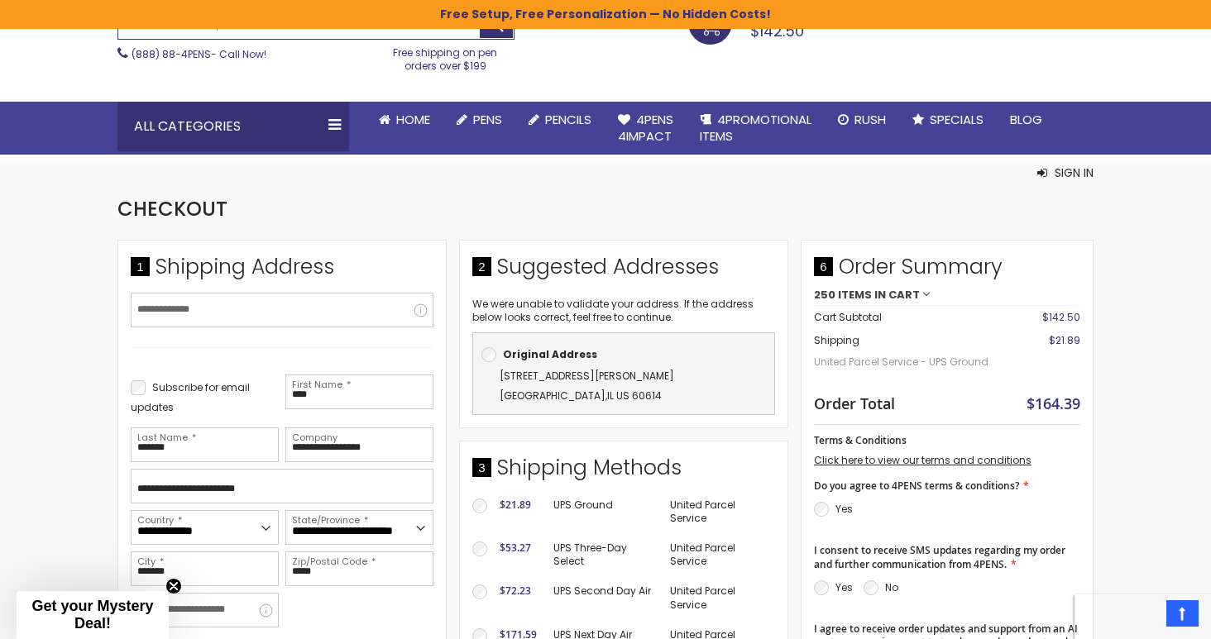
click at [846, 295] on span "Items in Cart" at bounding box center [879, 295] width 82 height 12
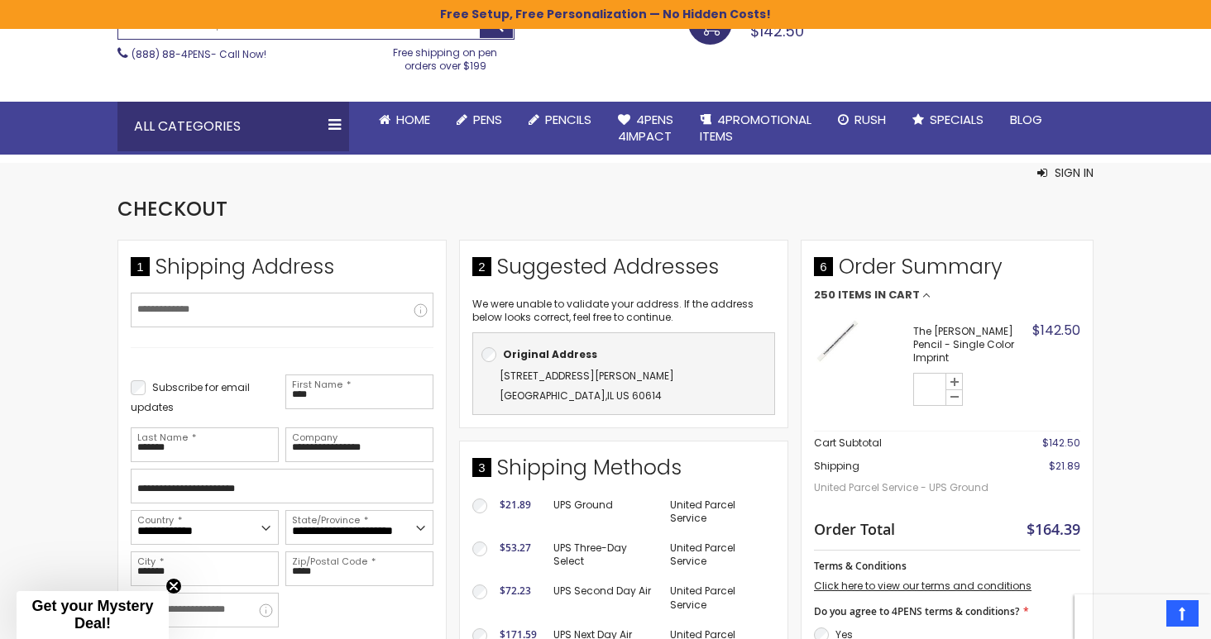
click at [968, 337] on strong "The [PERSON_NAME] Pencil - Single Color Imprint" at bounding box center [970, 345] width 115 height 41
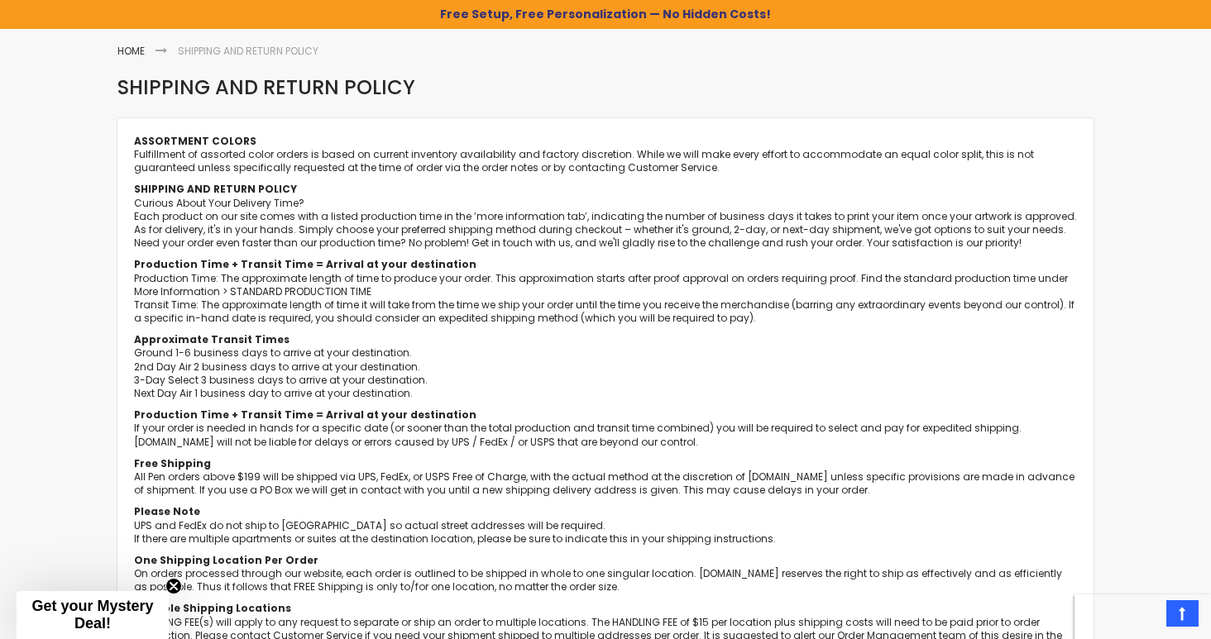
scroll to position [208, 0]
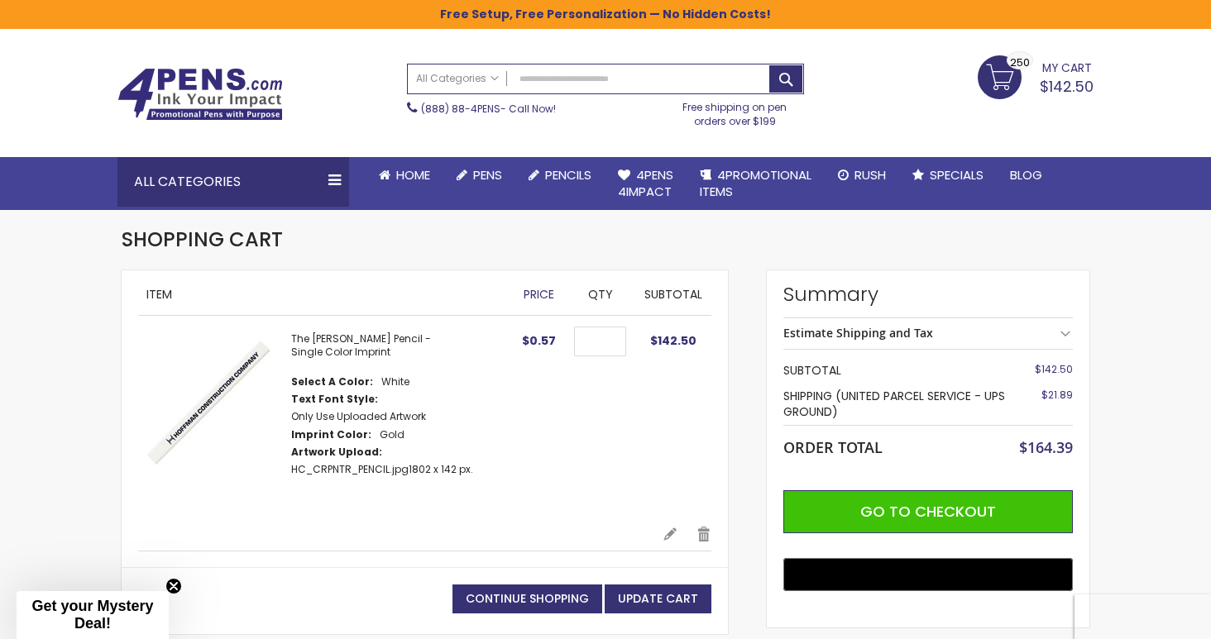
click at [245, 370] on img at bounding box center [206, 400] width 136 height 136
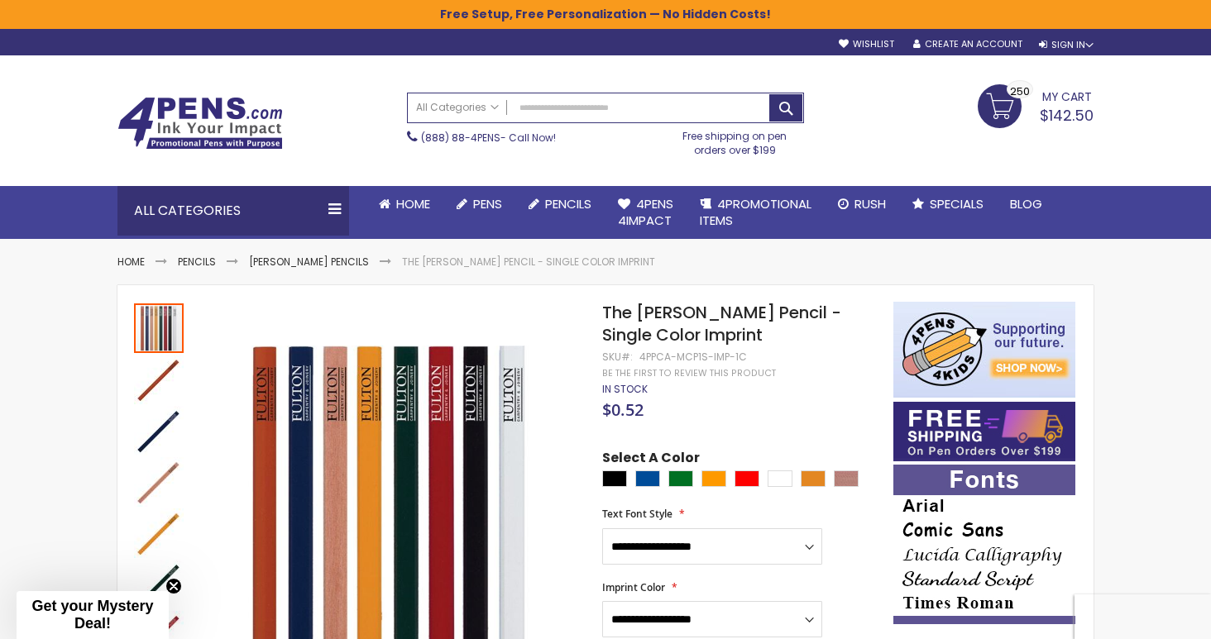
click at [1054, 95] on span "My Cart" at bounding box center [1067, 95] width 50 height 22
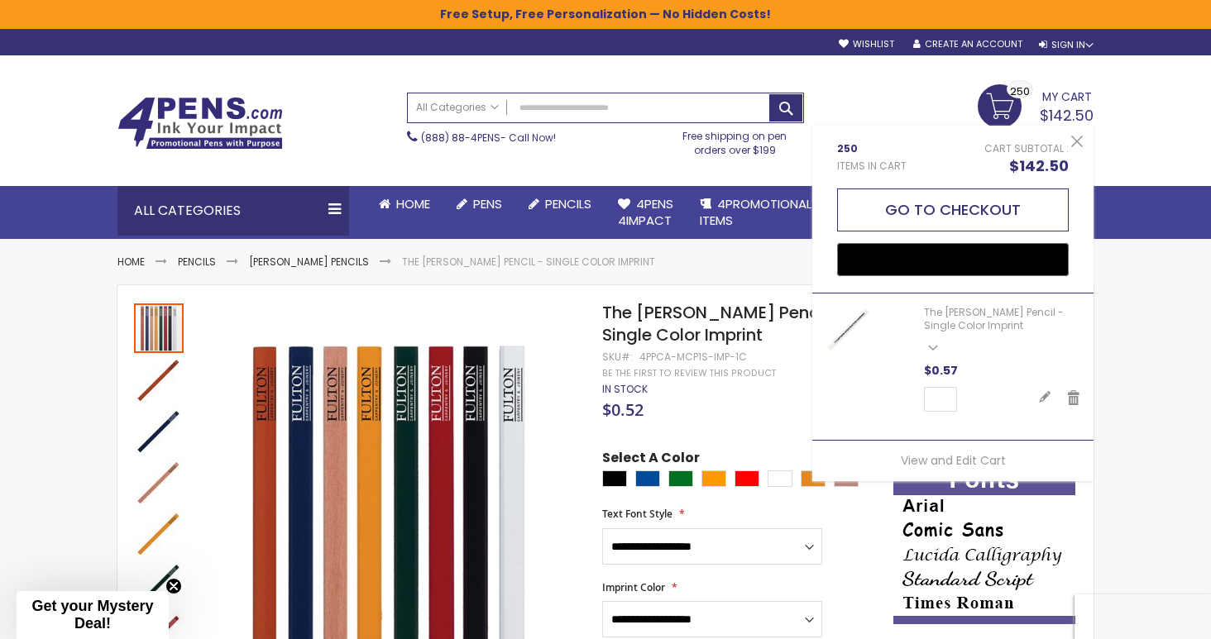
click at [958, 208] on button "Go to Checkout" at bounding box center [953, 210] width 232 height 43
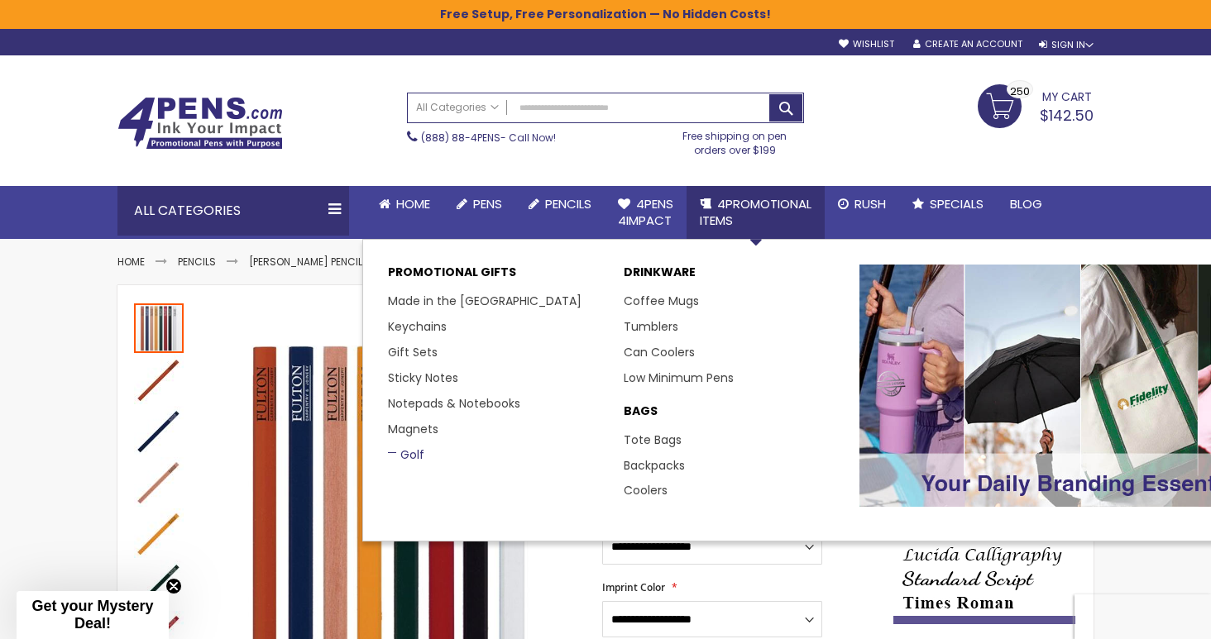
click at [410, 448] on link "Golf" at bounding box center [406, 455] width 36 height 17
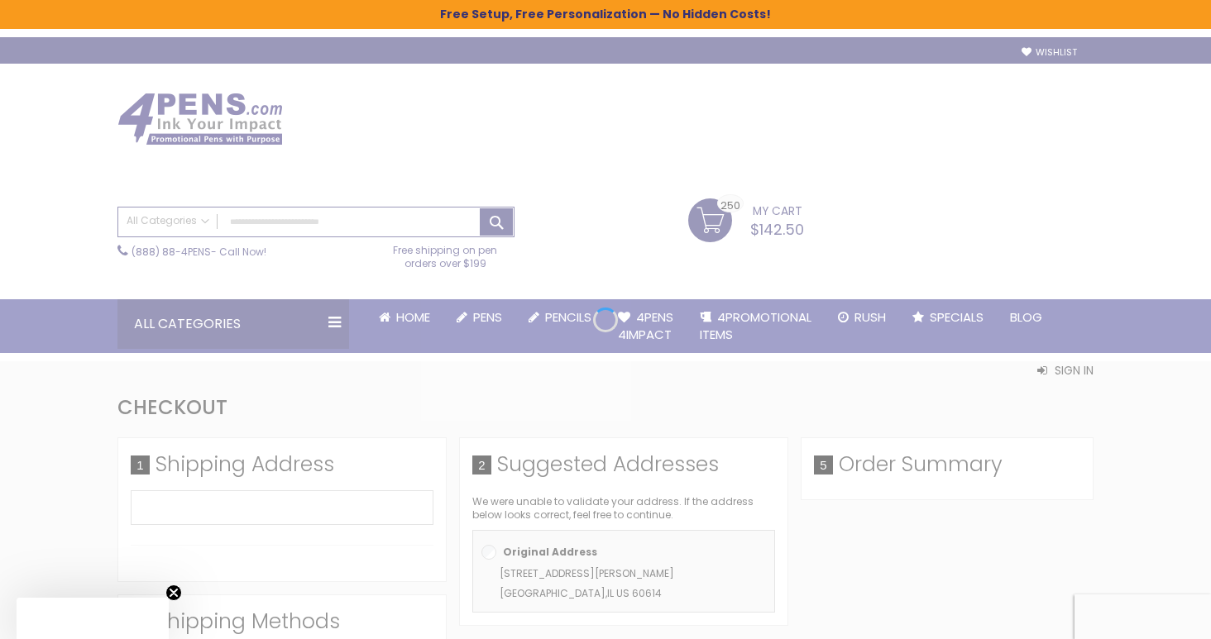
select select "*"
select select "**"
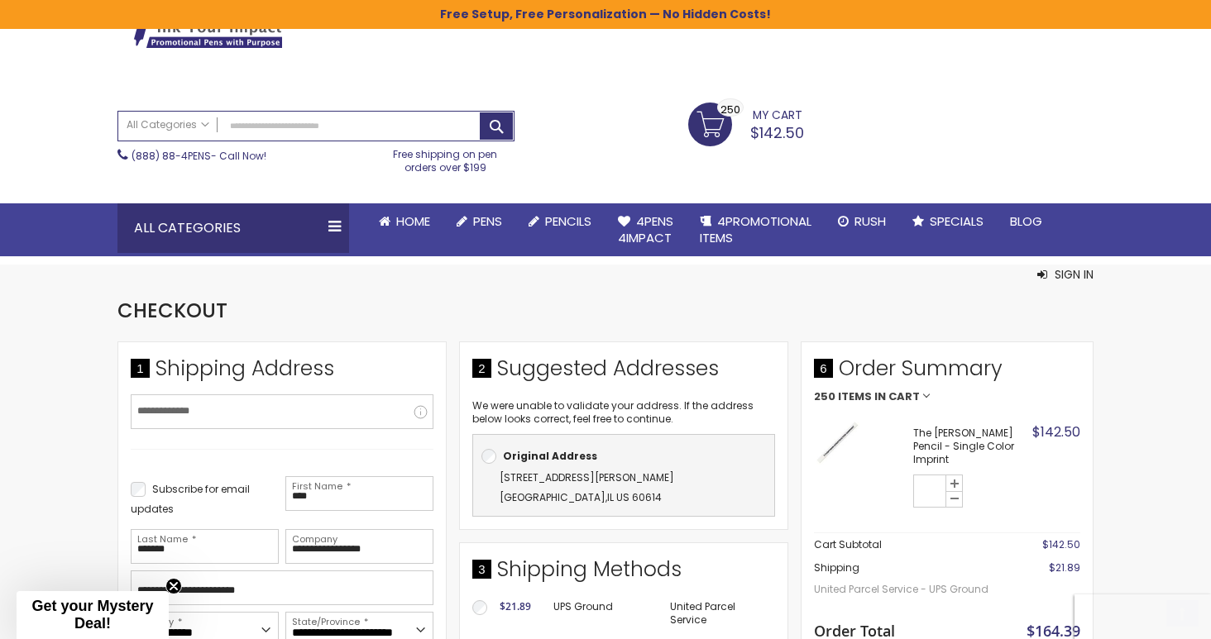
scroll to position [98, 0]
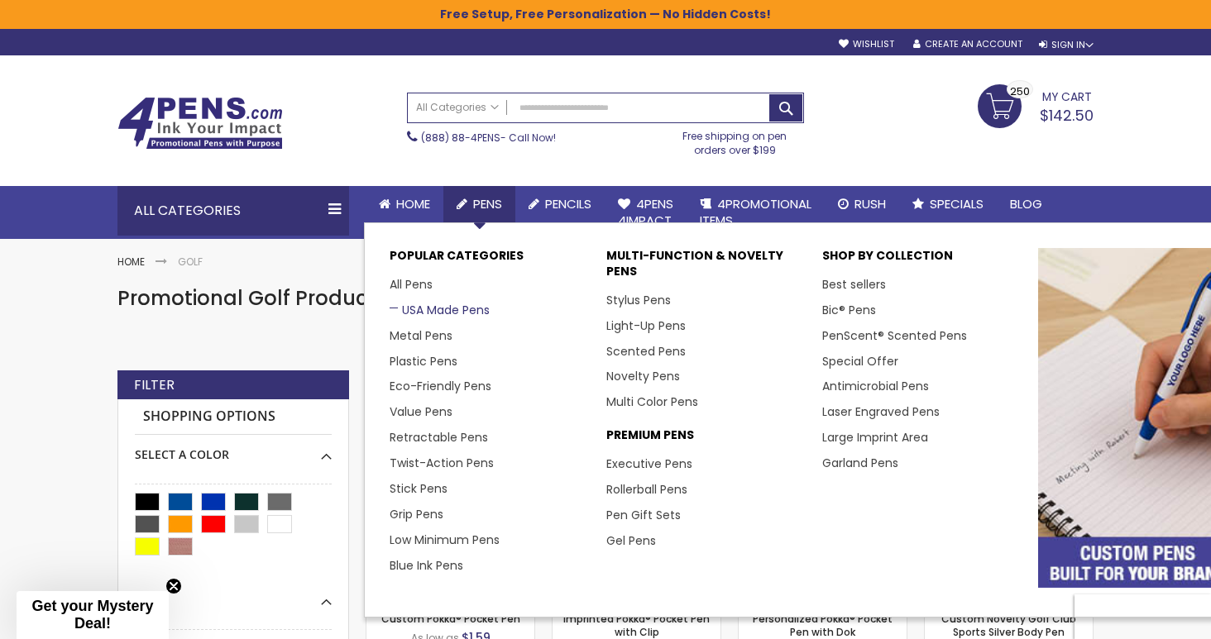
click at [463, 312] on link "USA Made Pens" at bounding box center [440, 310] width 100 height 17
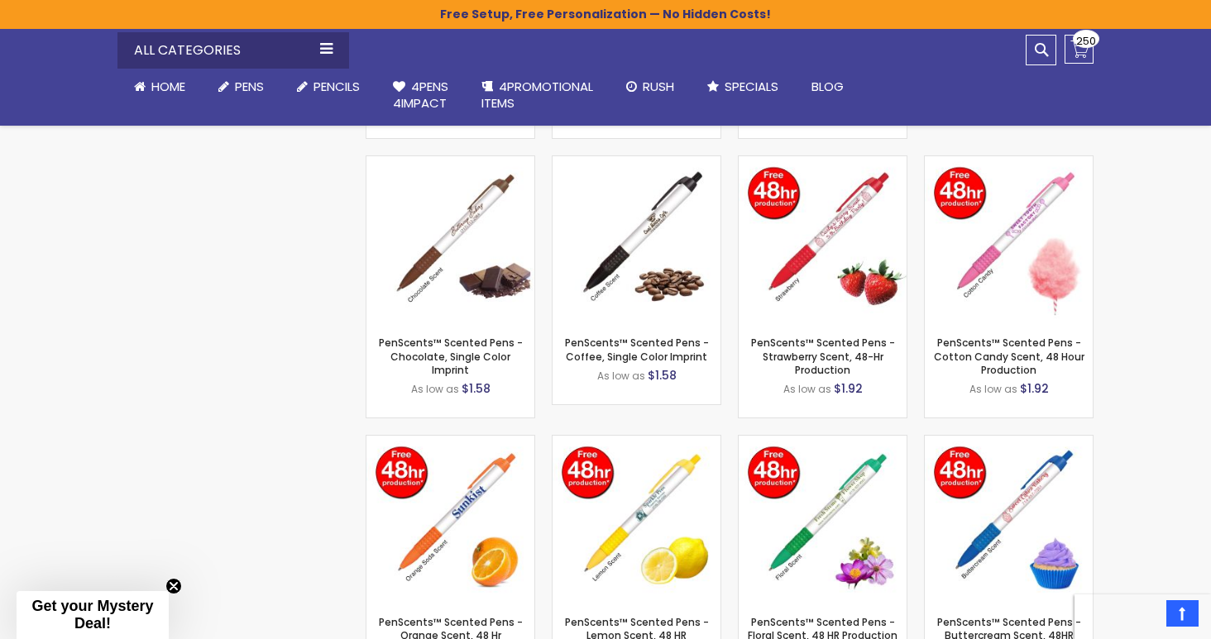
scroll to position [3614, 0]
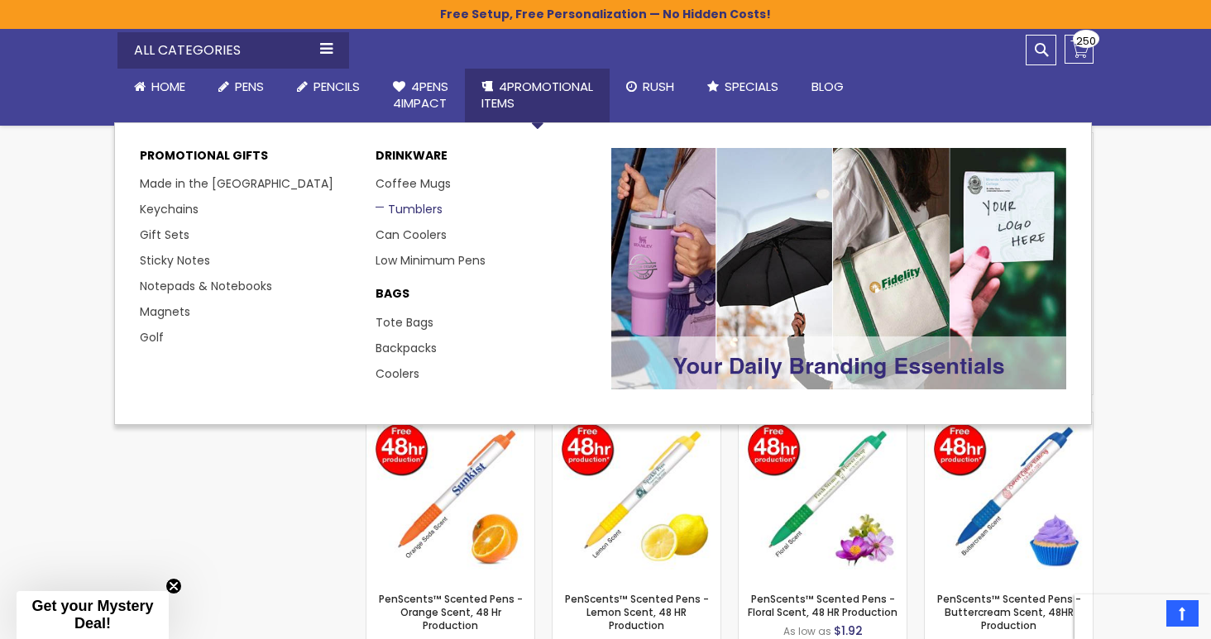
click at [404, 208] on link "Tumblers" at bounding box center [408, 209] width 67 height 17
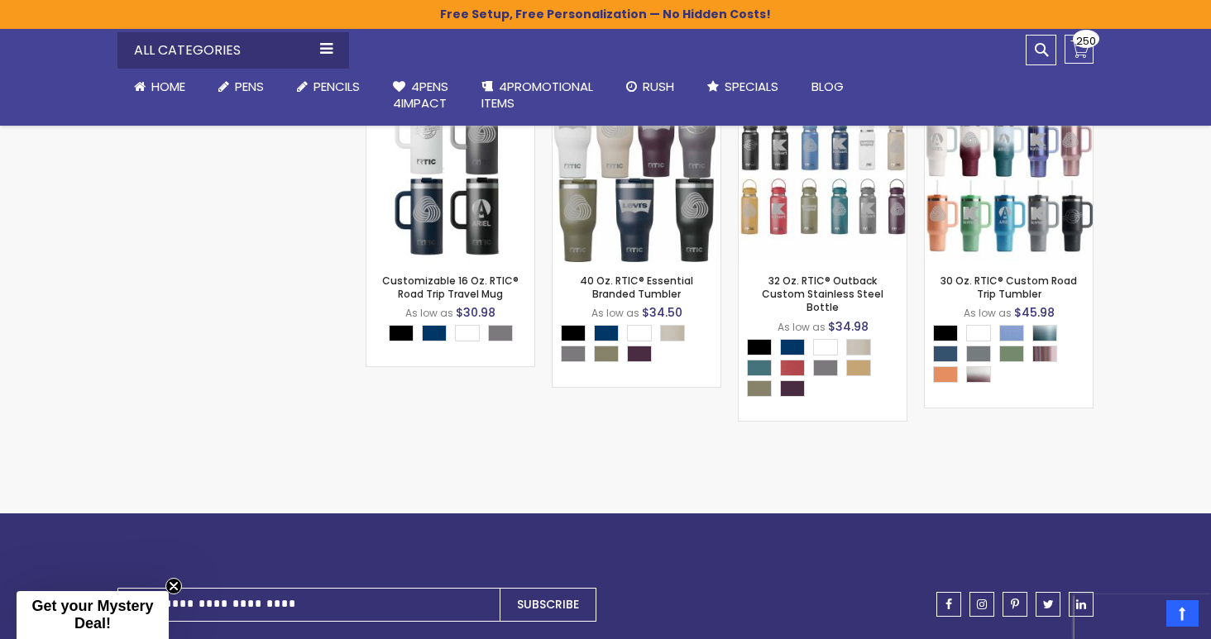
scroll to position [7783, 0]
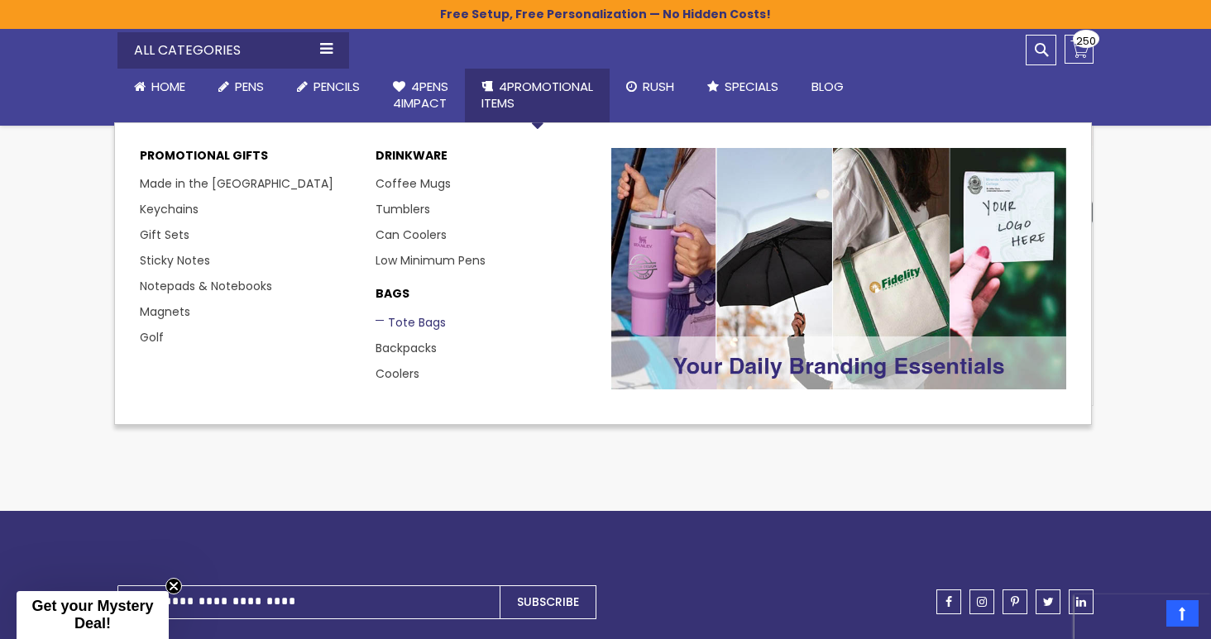
click at [416, 314] on link "Tote Bags" at bounding box center [410, 322] width 70 height 17
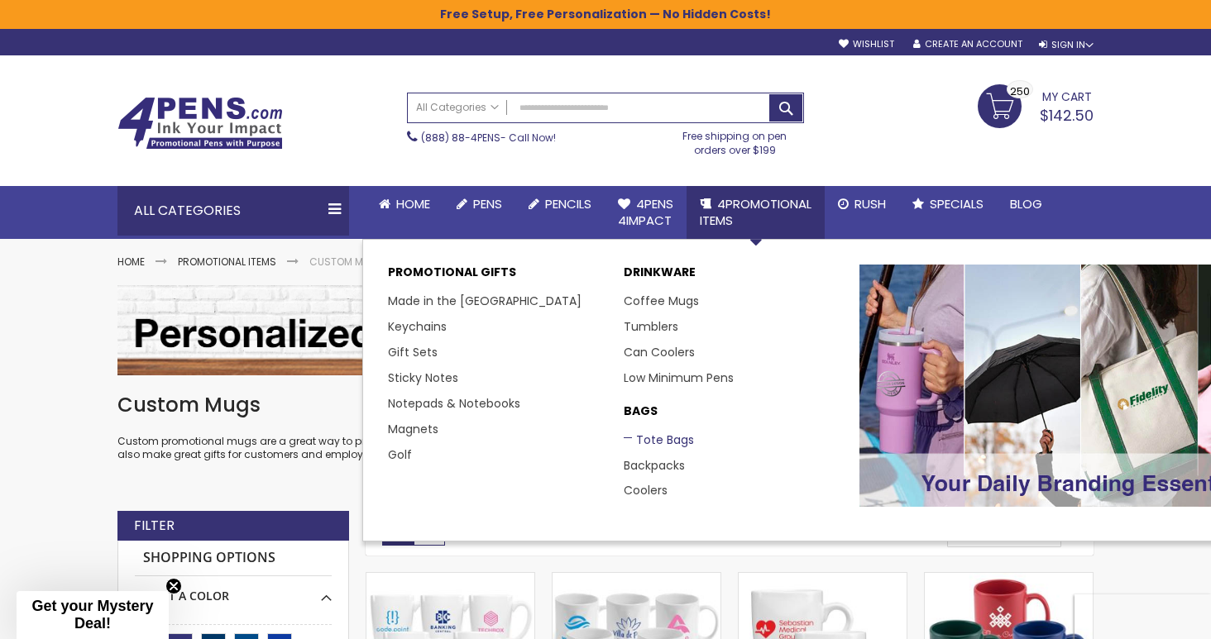
click at [639, 437] on link "Tote Bags" at bounding box center [659, 440] width 70 height 17
click at [670, 464] on link "Backpacks" at bounding box center [661, 465] width 74 height 17
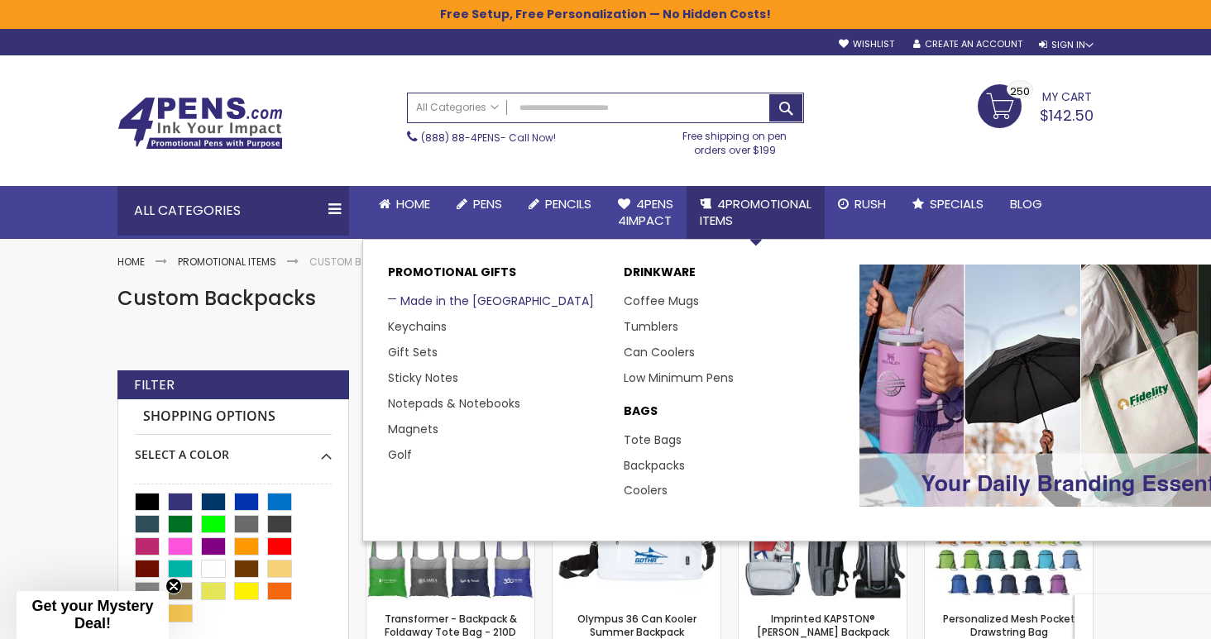
click at [453, 299] on link "Made in the [GEOGRAPHIC_DATA]" at bounding box center [491, 301] width 206 height 17
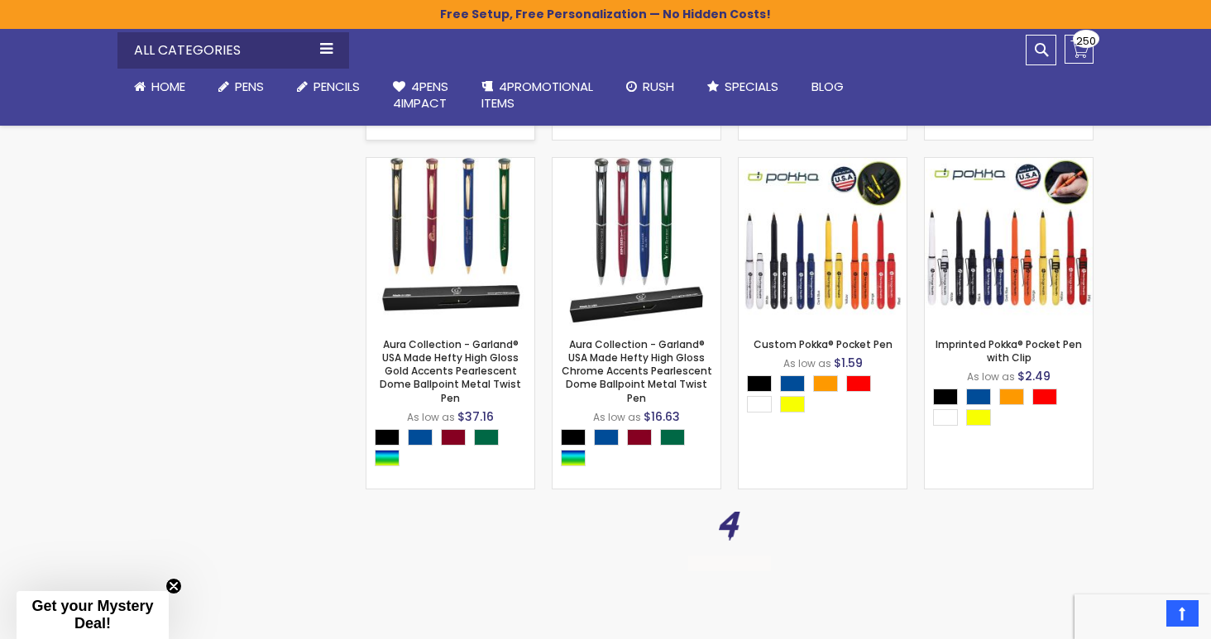
scroll to position [2022, 0]
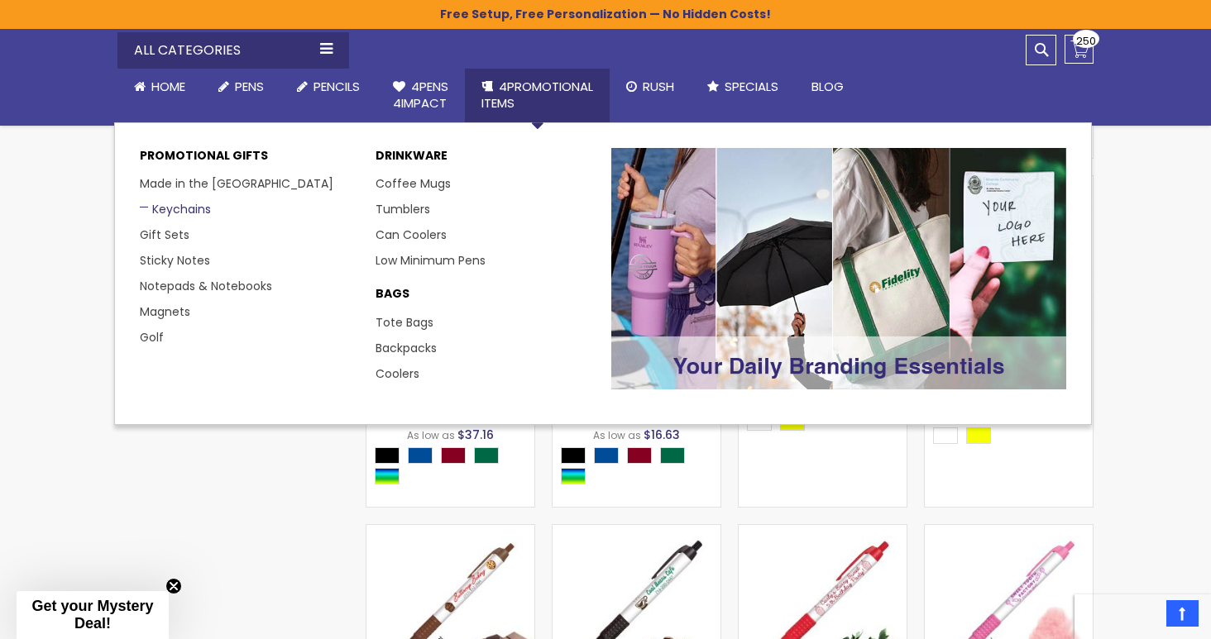
click at [168, 203] on link "Keychains" at bounding box center [175, 209] width 71 height 17
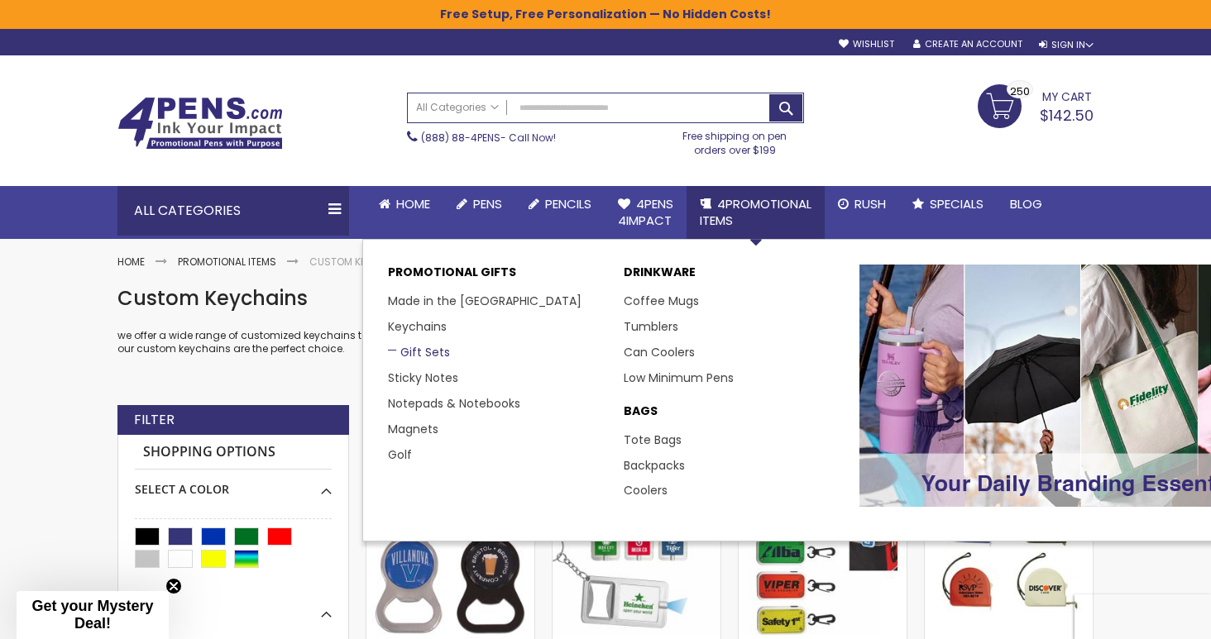
click at [417, 347] on link "Gift Sets" at bounding box center [419, 352] width 62 height 17
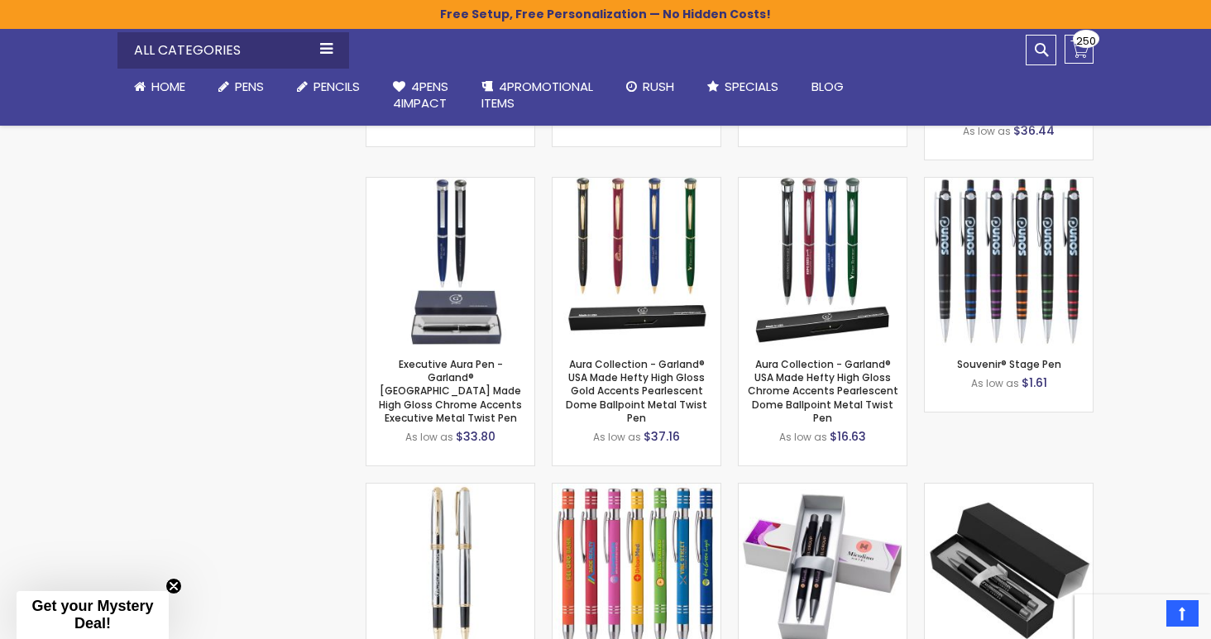
scroll to position [10157, 0]
